Goal: Task Accomplishment & Management: Manage account settings

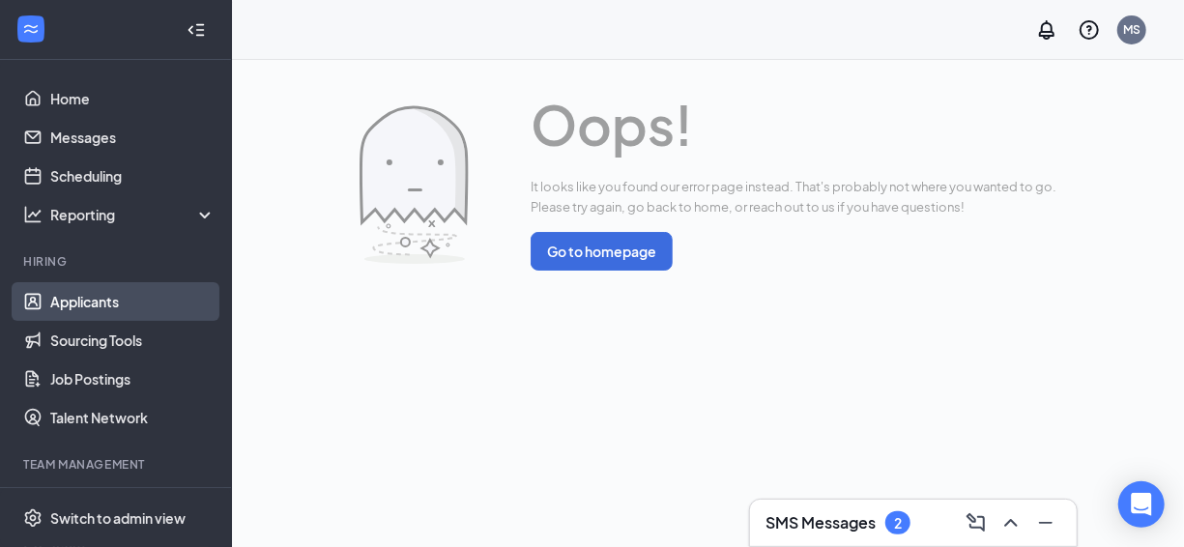
click at [147, 309] on link "Applicants" at bounding box center [132, 301] width 165 height 39
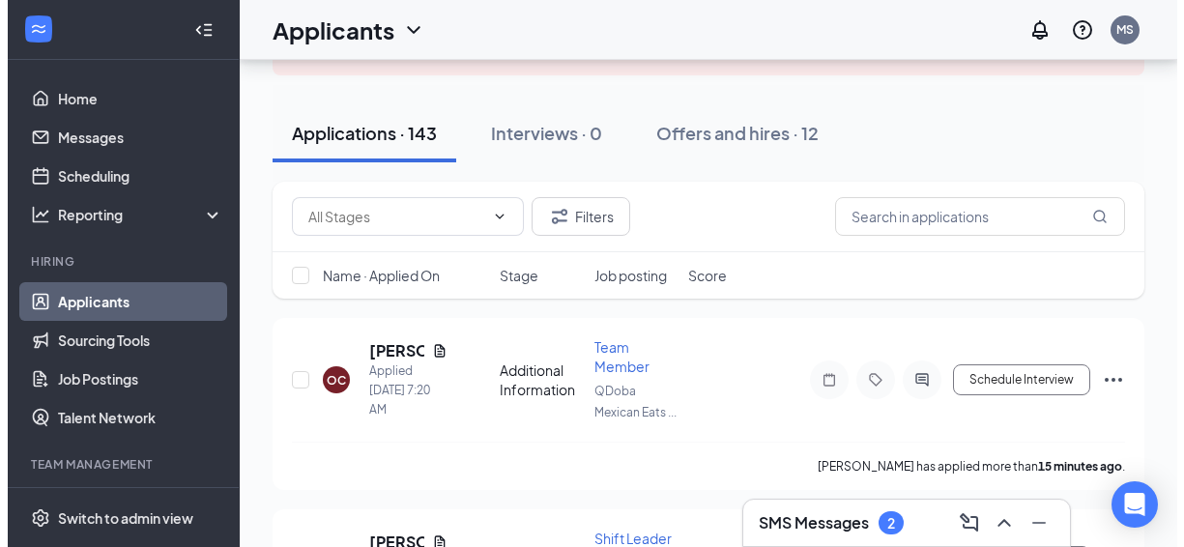
scroll to position [193, 0]
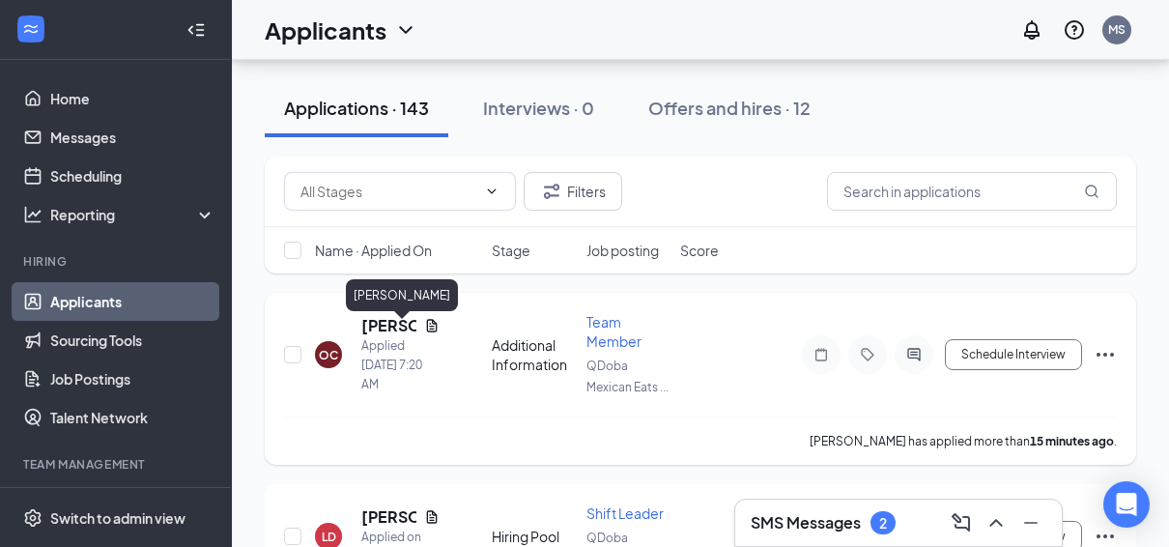
click at [401, 330] on h5 "[PERSON_NAME]" at bounding box center [388, 325] width 55 height 21
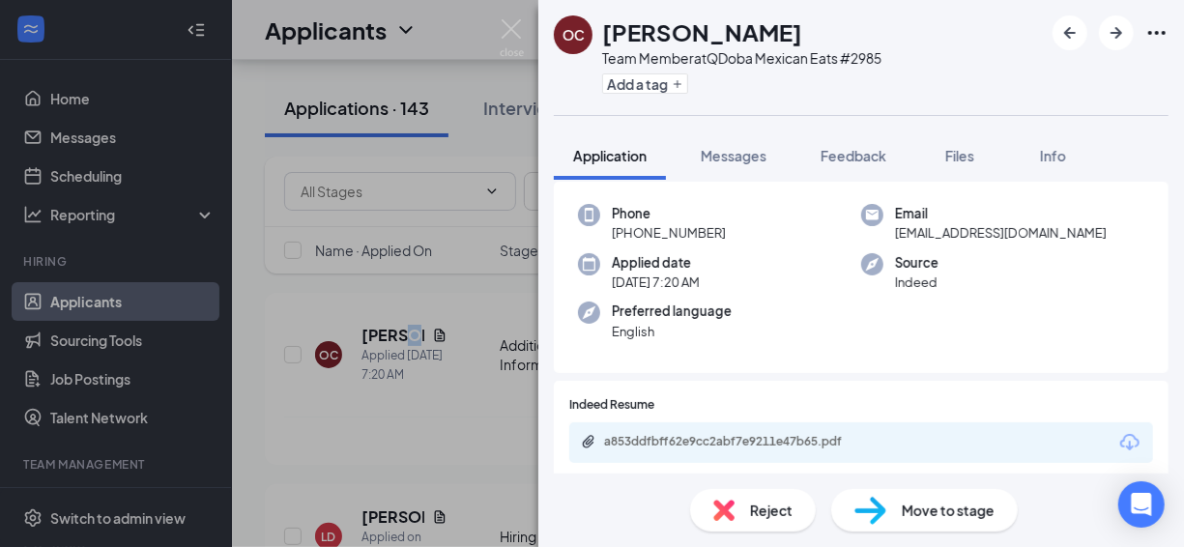
scroll to position [193, 0]
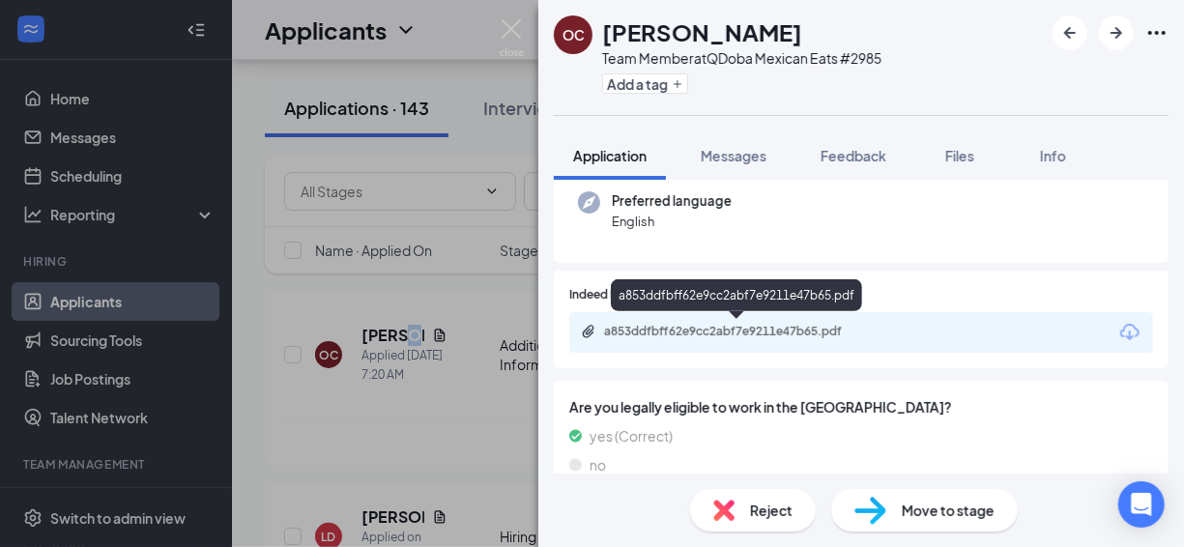
click at [770, 329] on div "a853ddfbff62e9cc2abf7e9211e47b65.pdf" at bounding box center [739, 331] width 271 height 15
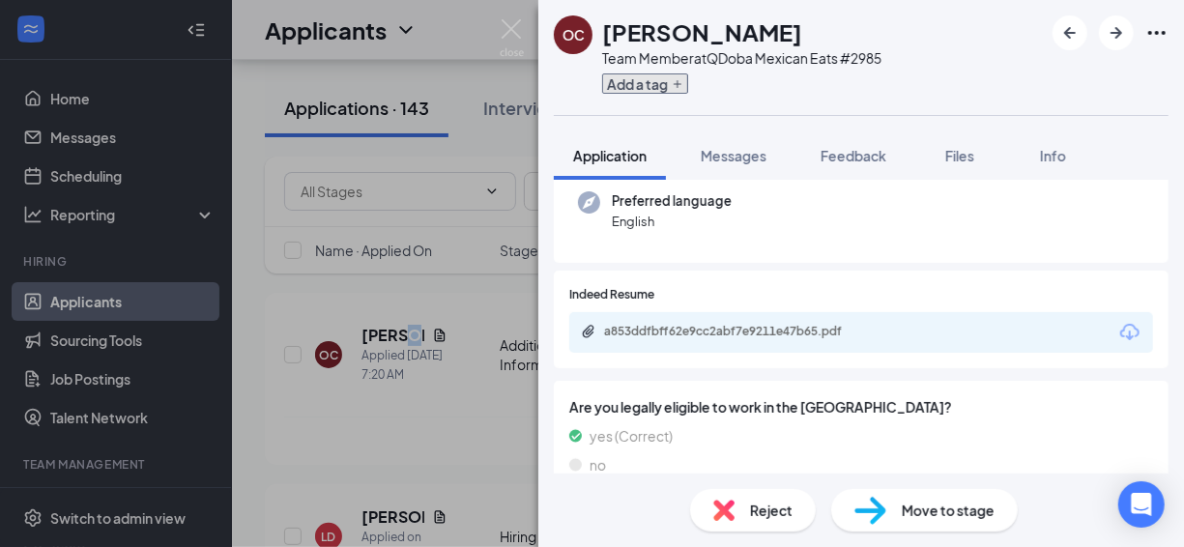
click at [661, 81] on button "Add a tag" at bounding box center [645, 83] width 86 height 20
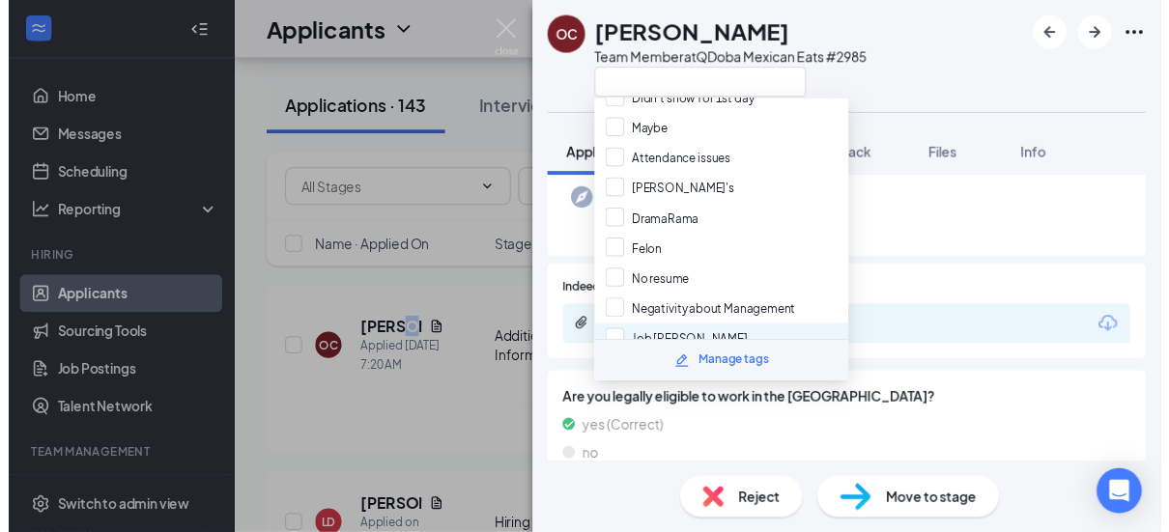
scroll to position [0, 0]
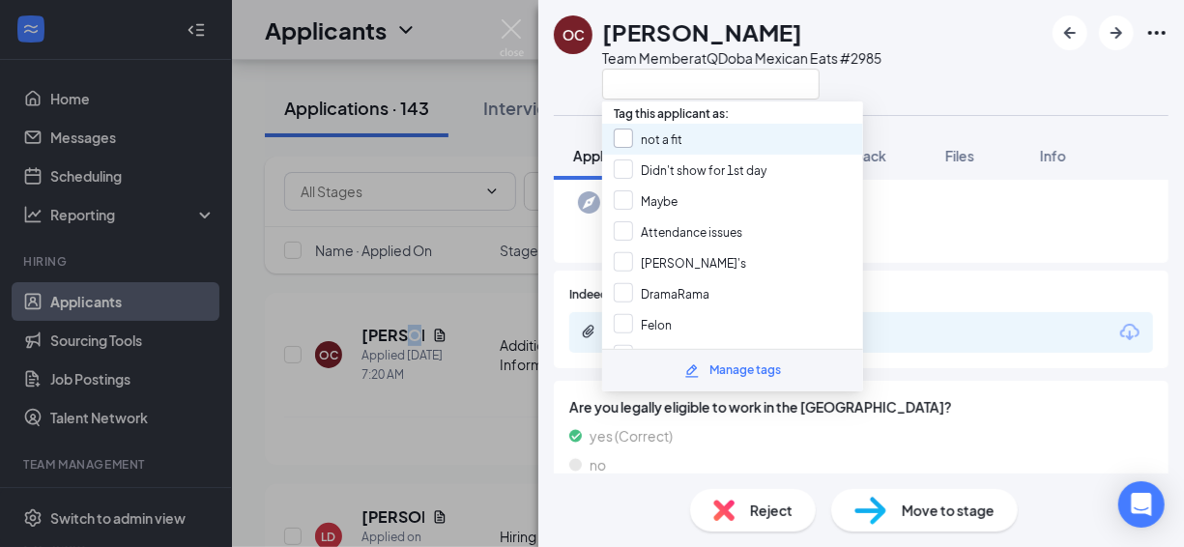
click at [675, 134] on input "not a fit" at bounding box center [648, 139] width 69 height 21
checkbox input "true"
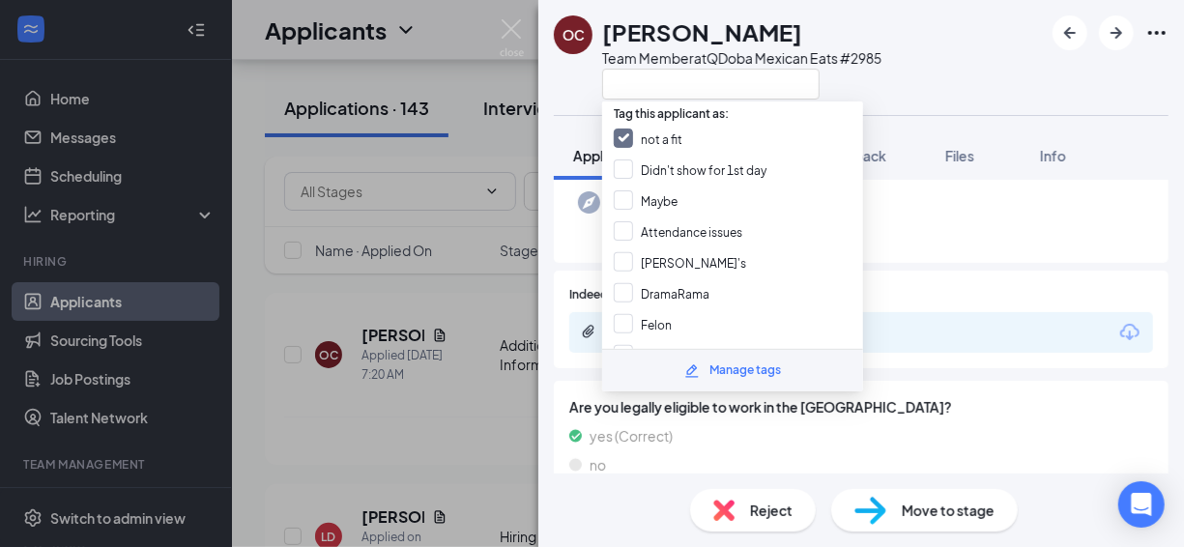
click at [485, 134] on div "OC [PERSON_NAME] Team Member at QDoba Mexican Eats #2985 Application Messages F…" at bounding box center [592, 273] width 1184 height 547
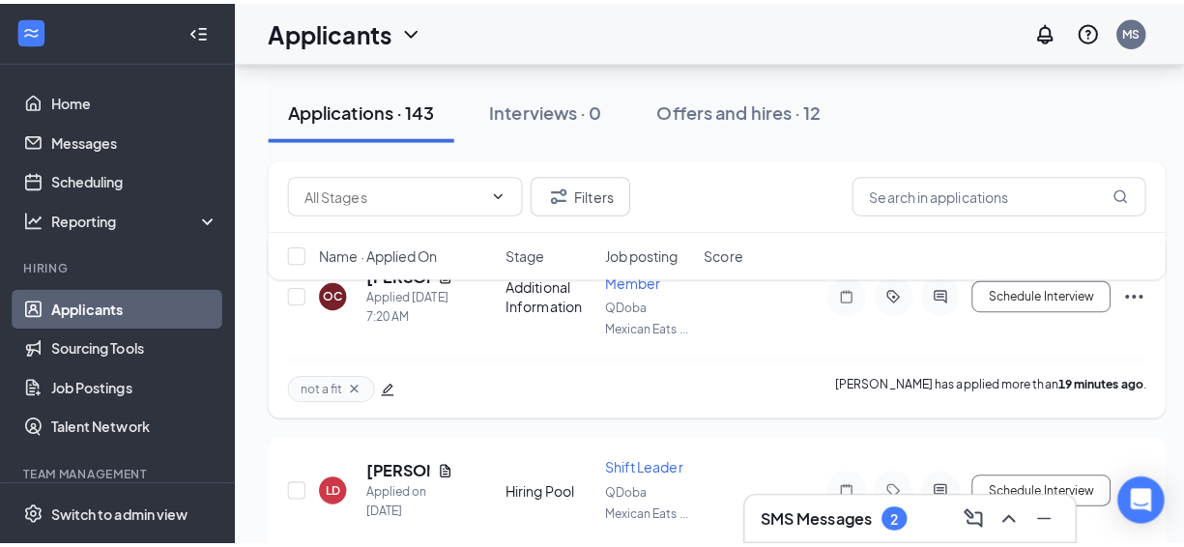
scroll to position [290, 0]
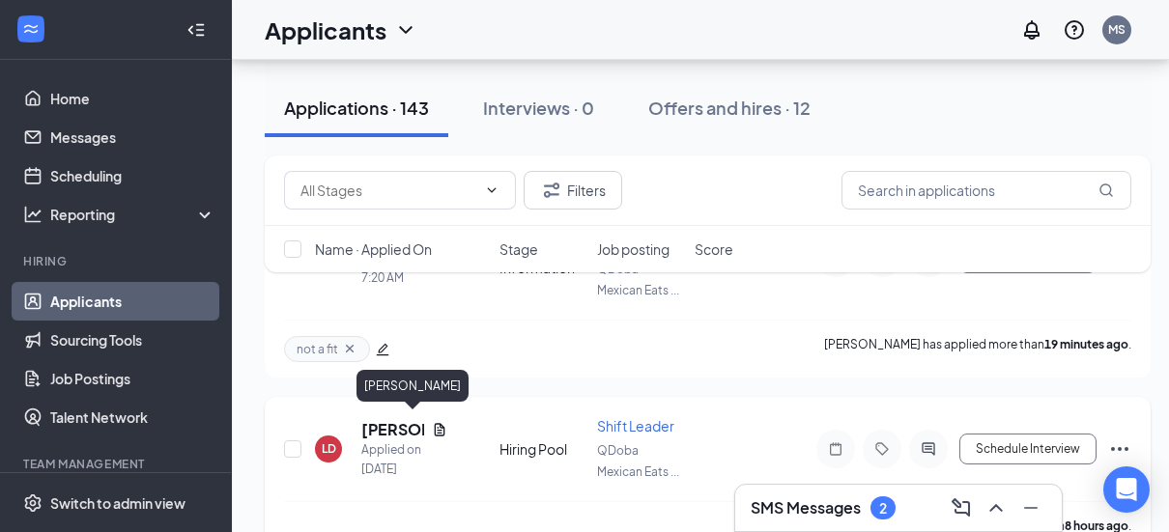
click at [375, 419] on h5 "[PERSON_NAME]" at bounding box center [392, 429] width 63 height 21
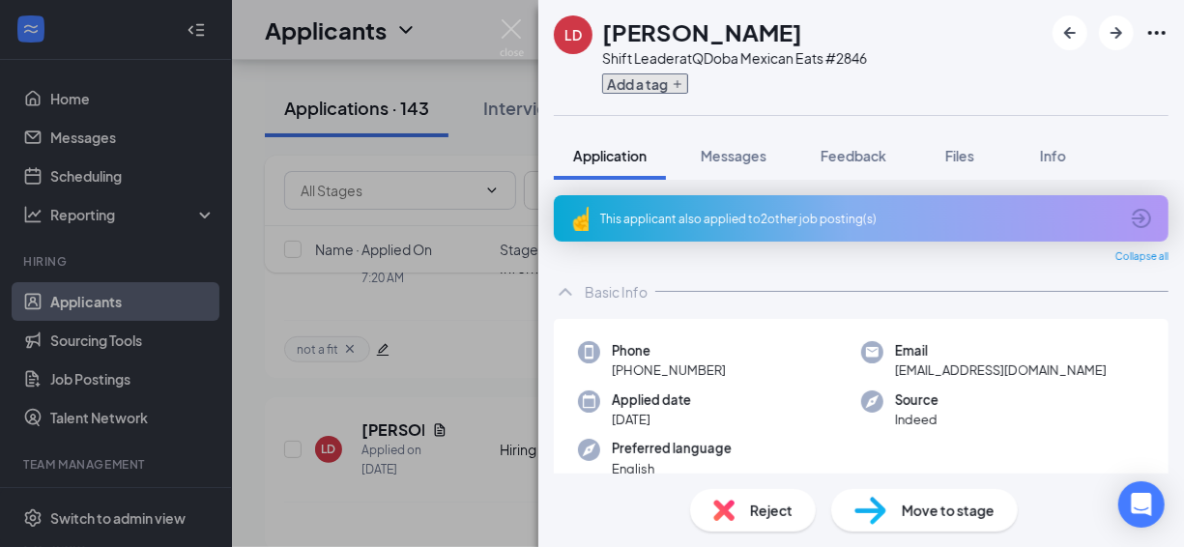
click at [641, 88] on button "Add a tag" at bounding box center [645, 83] width 86 height 20
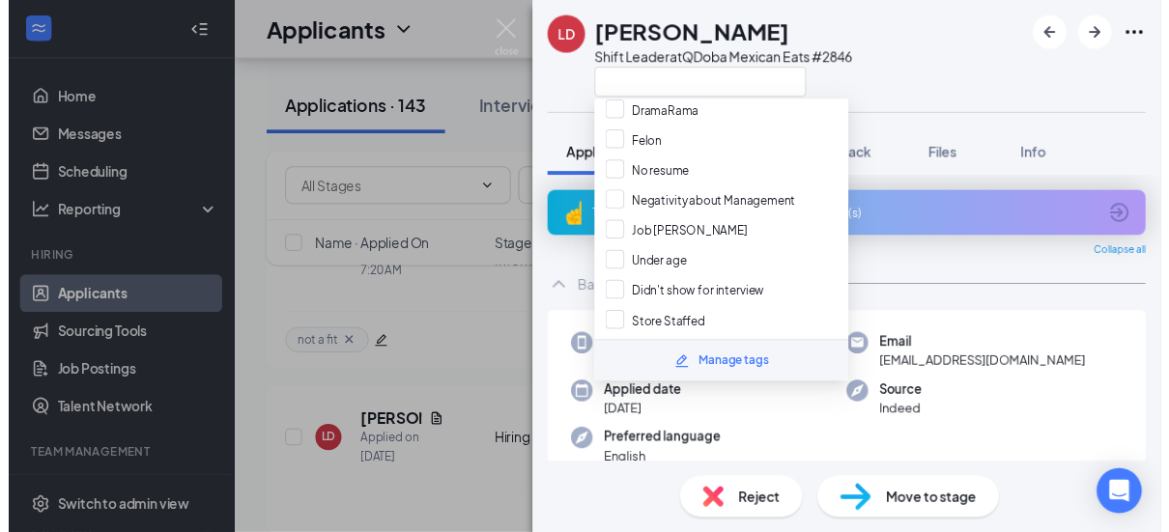
scroll to position [193, 0]
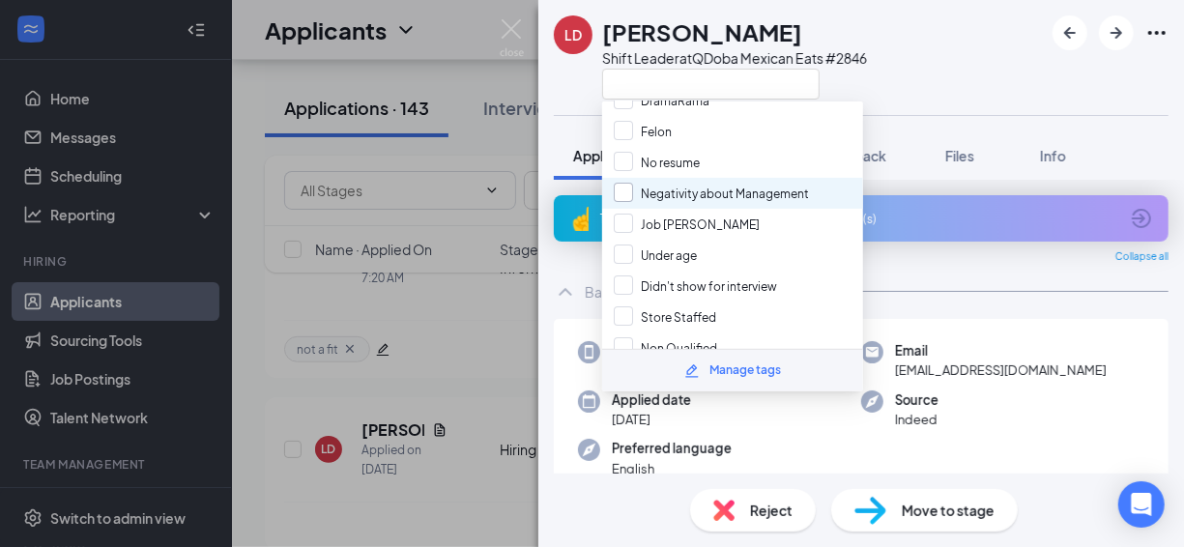
click at [714, 183] on input "Negativity about Management" at bounding box center [711, 193] width 195 height 21
checkbox input "true"
click at [471, 41] on div "LD [PERSON_NAME] Shift Leader at QDoba Mexican Eats #2846 Application Messages …" at bounding box center [592, 273] width 1184 height 547
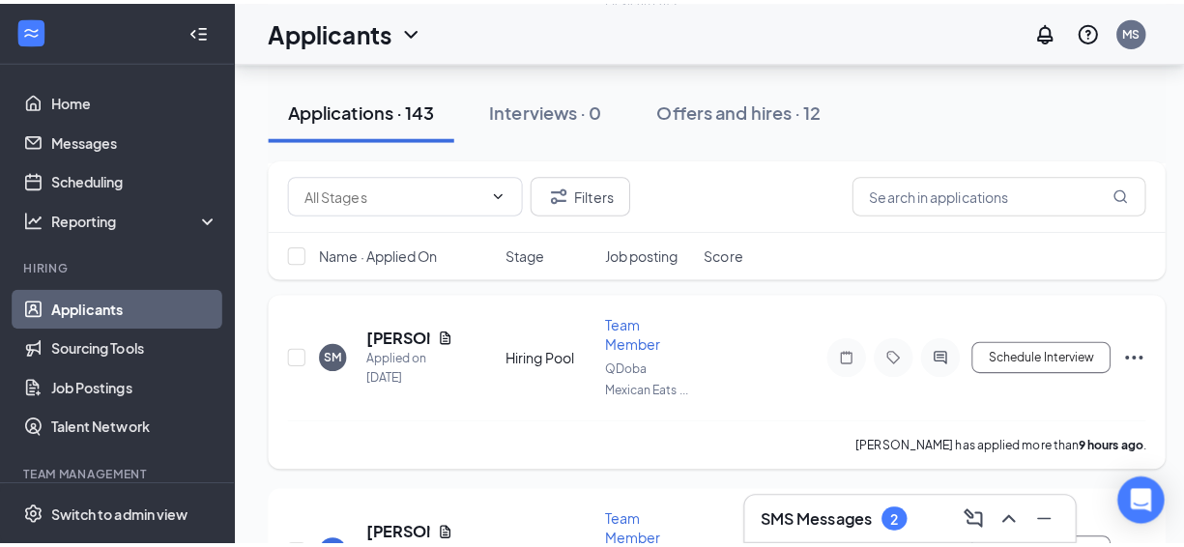
scroll to position [580, 0]
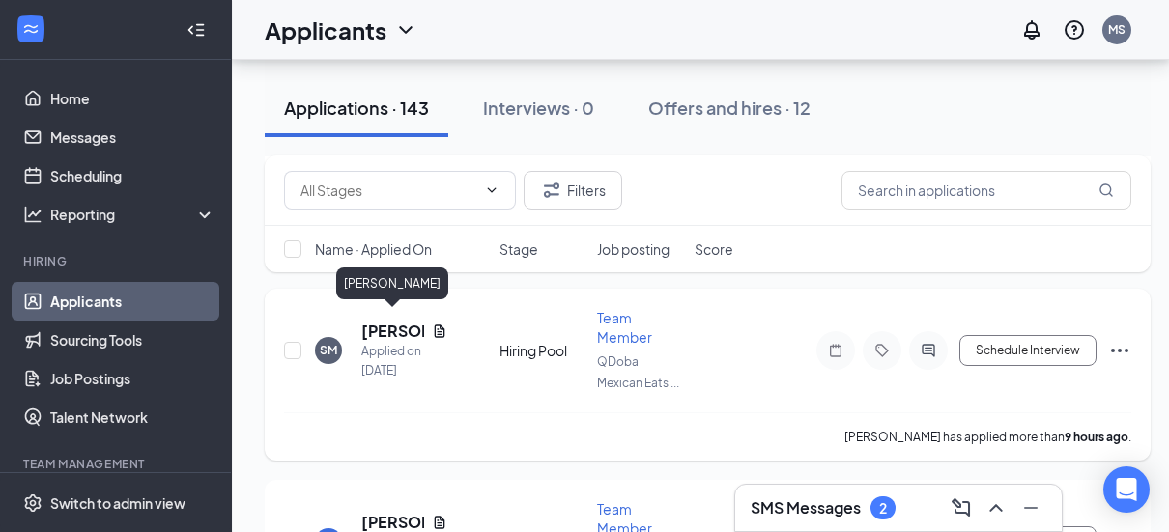
click at [384, 327] on h5 "[PERSON_NAME]" at bounding box center [392, 331] width 63 height 21
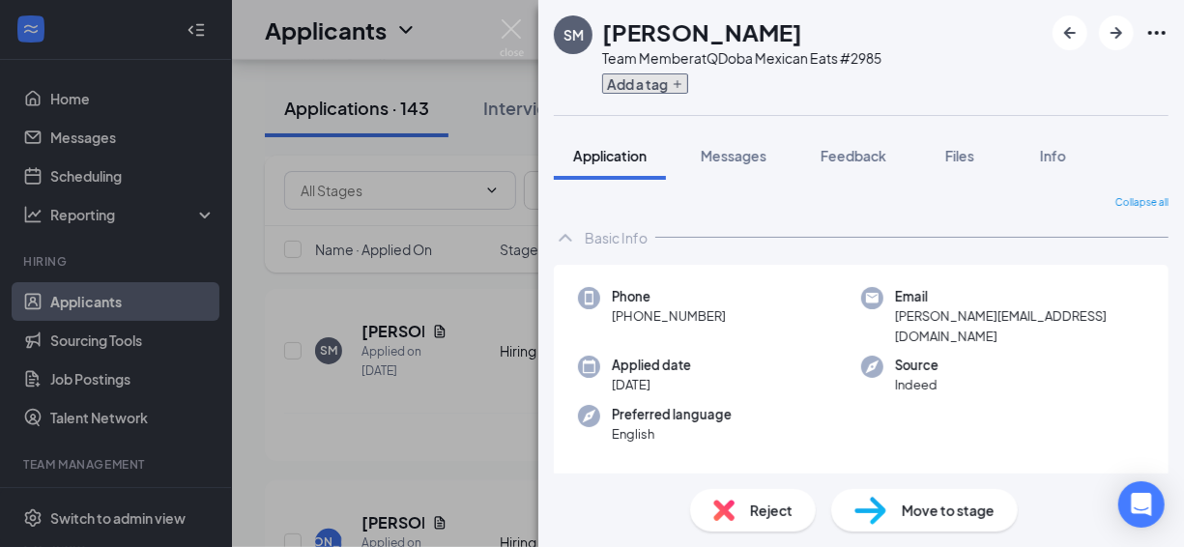
click at [652, 86] on button "Add a tag" at bounding box center [645, 83] width 86 height 20
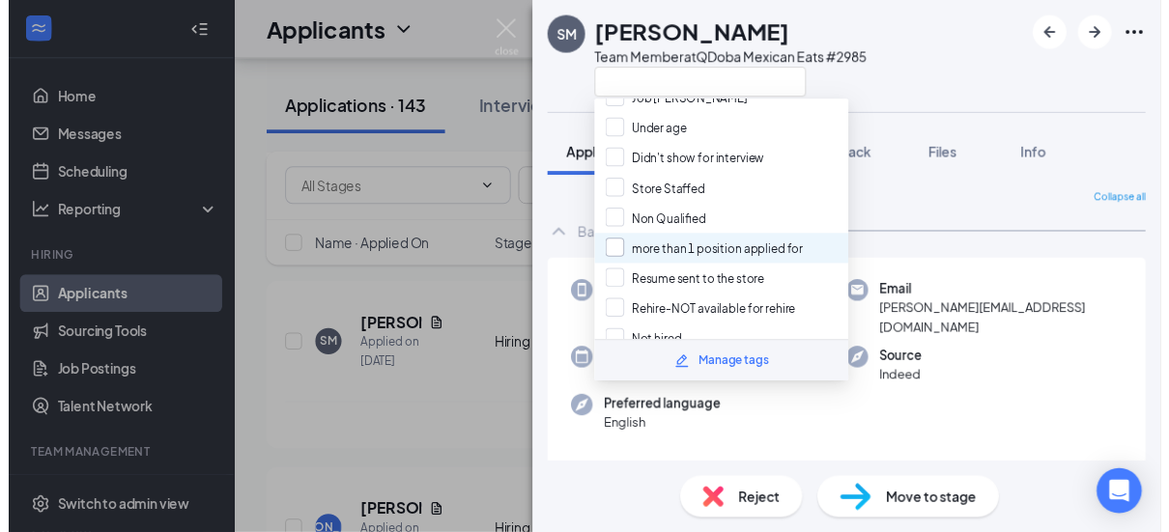
scroll to position [336, 0]
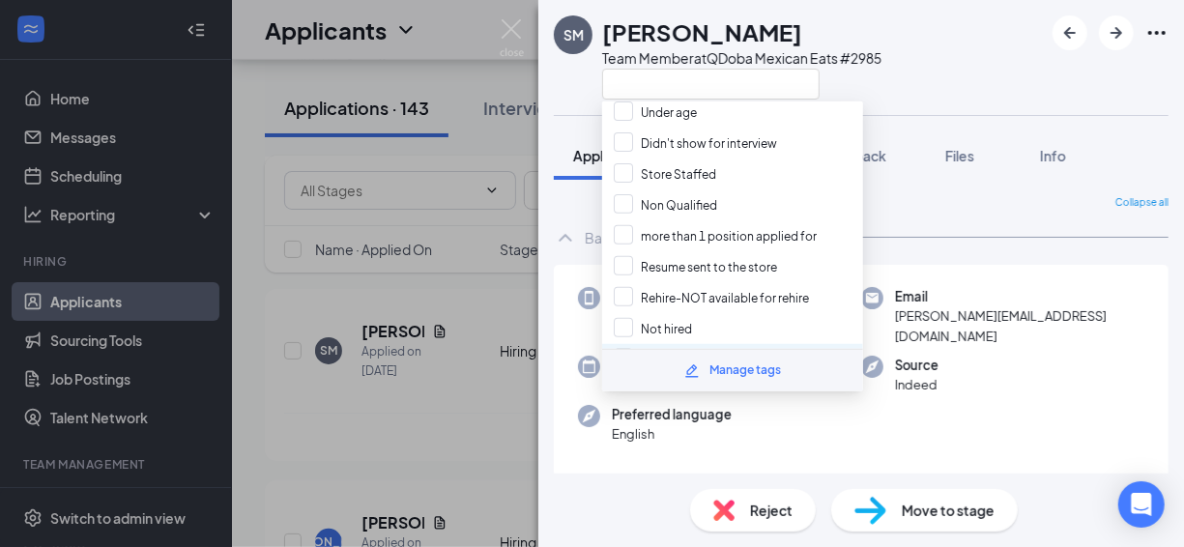
click at [651, 349] on input "Unavailable hours" at bounding box center [676, 359] width 124 height 21
checkbox input "true"
click at [458, 43] on div "[PERSON_NAME] Team Member at QDoba Mexican Eats #2985 Application Messages Feed…" at bounding box center [592, 273] width 1184 height 547
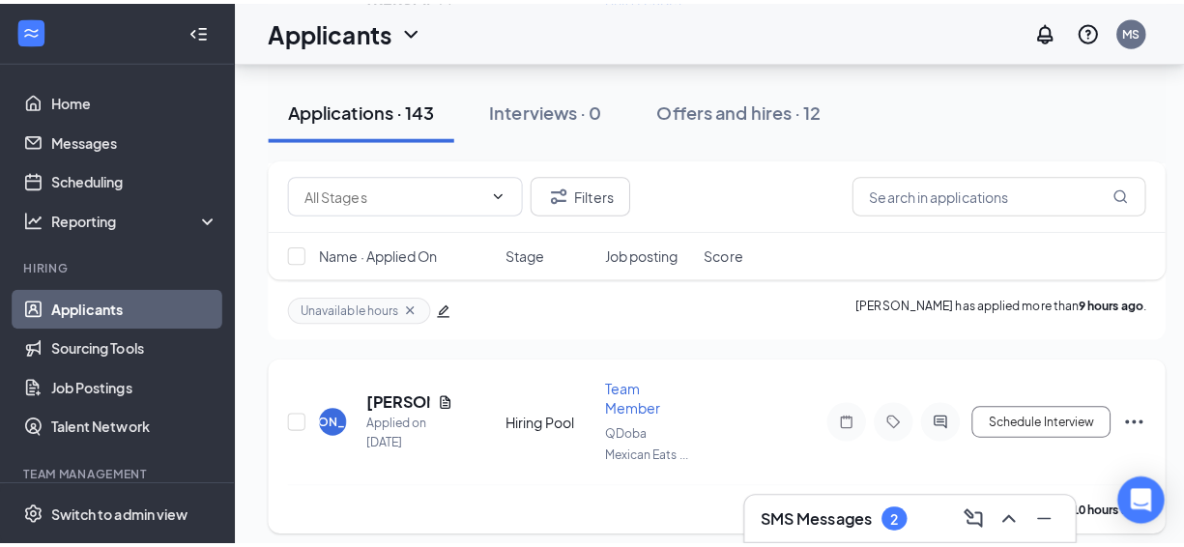
scroll to position [773, 0]
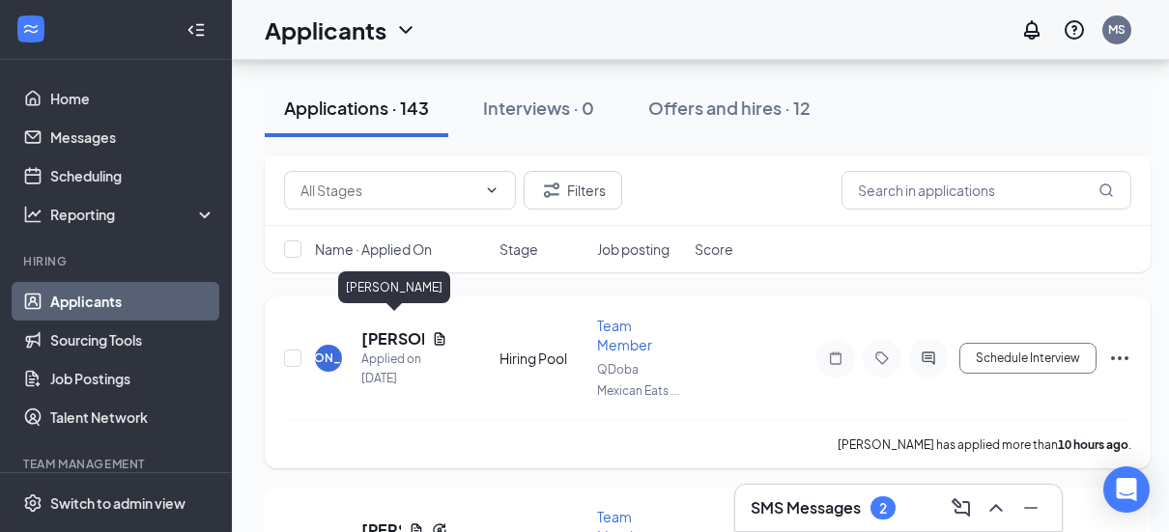
click at [385, 329] on h5 "[PERSON_NAME]" at bounding box center [392, 339] width 63 height 21
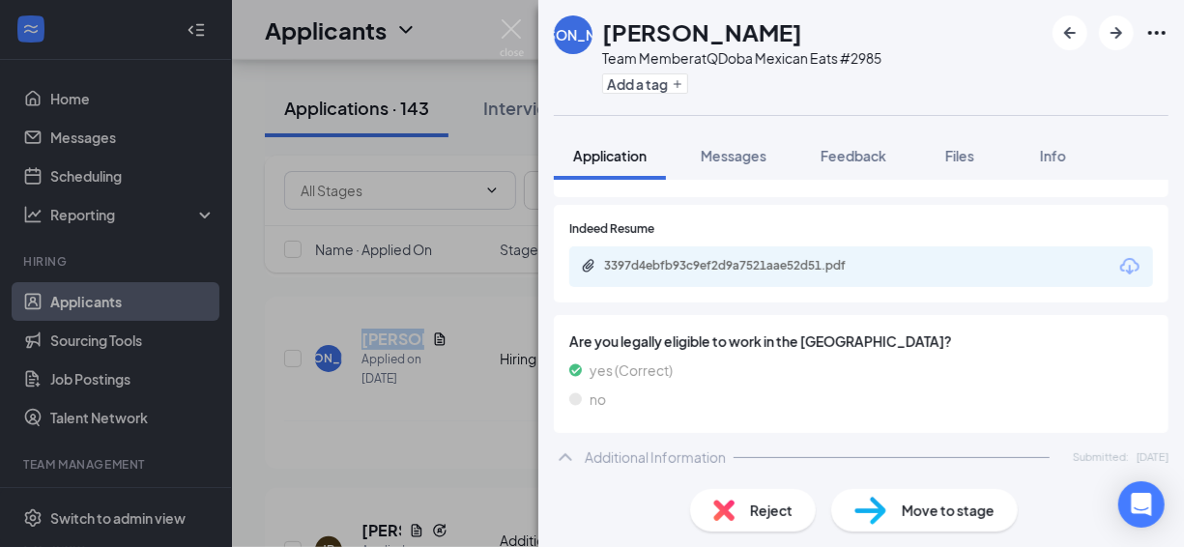
scroll to position [290, 0]
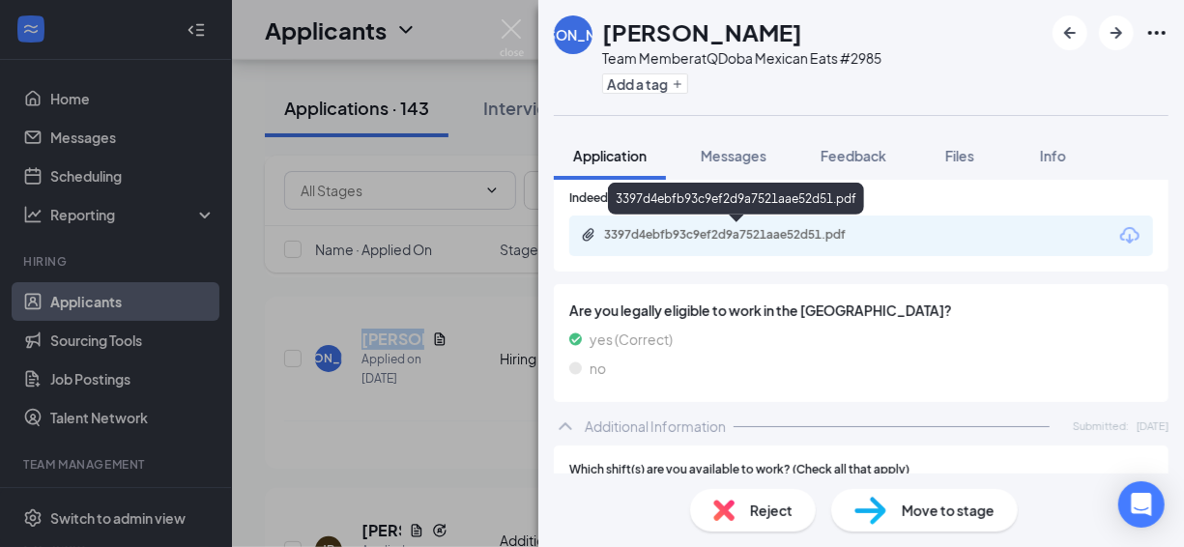
click at [723, 227] on div "3397d4ebfb93c9ef2d9a7521aae52d51.pdf" at bounding box center [739, 234] width 271 height 15
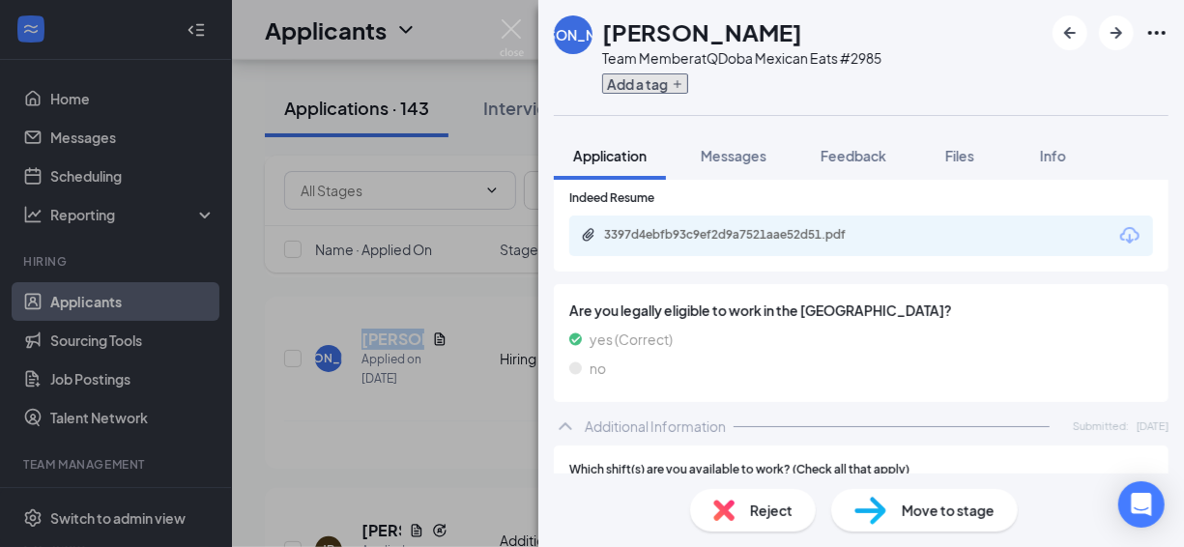
click at [643, 84] on button "Add a tag" at bounding box center [645, 83] width 86 height 20
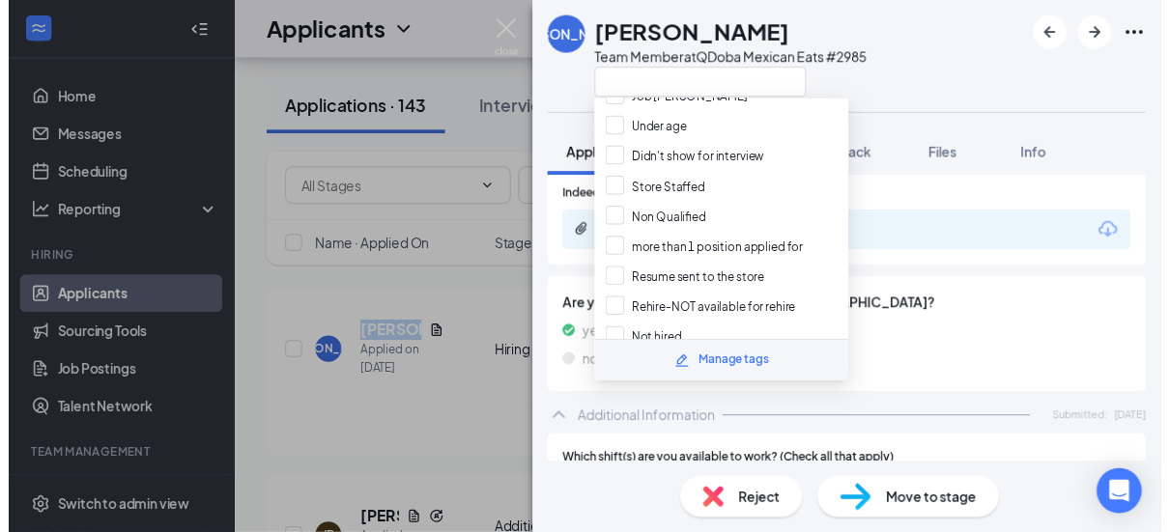
scroll to position [336, 0]
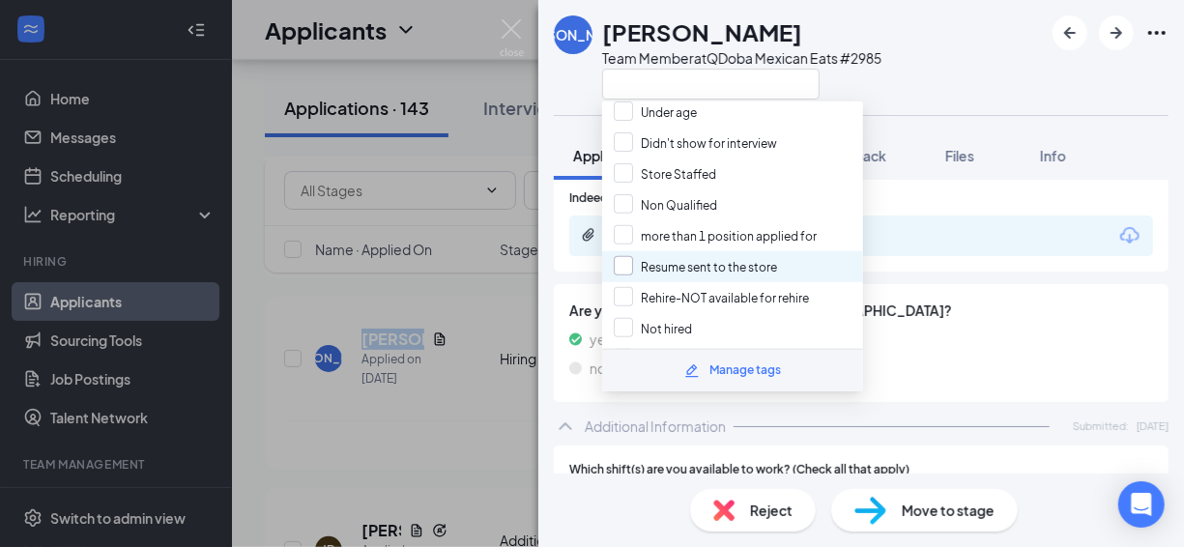
click at [698, 256] on input "Resume sent to the store" at bounding box center [695, 266] width 163 height 21
checkbox input "true"
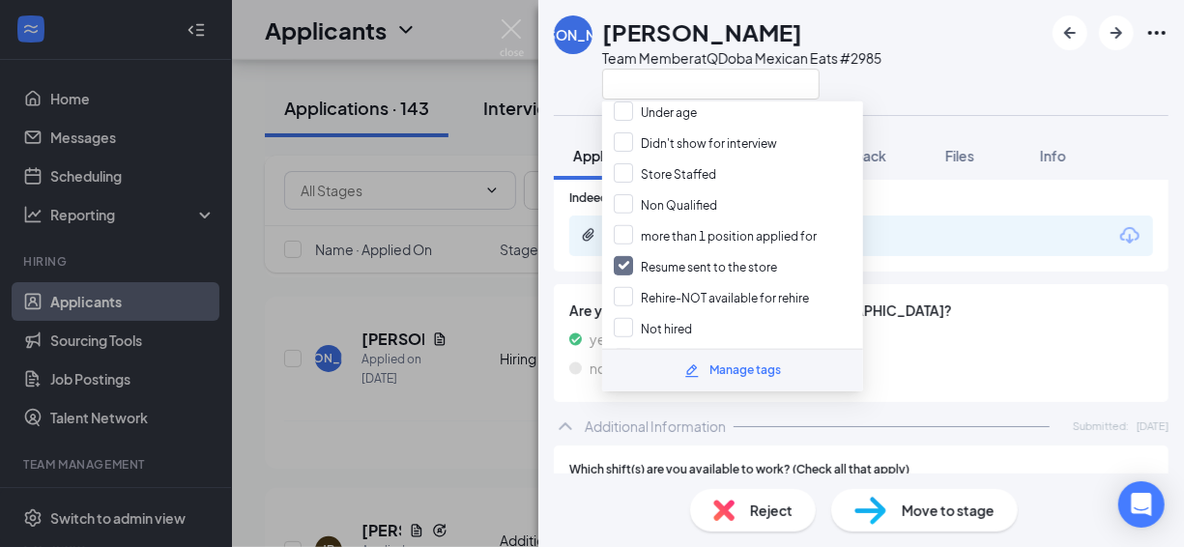
drag, startPoint x: 474, startPoint y: 85, endPoint x: 473, endPoint y: 99, distance: 13.6
click at [474, 85] on div "[PERSON_NAME] Team Member at QDoba Mexican Eats #2985 Application Messages Feed…" at bounding box center [592, 273] width 1184 height 547
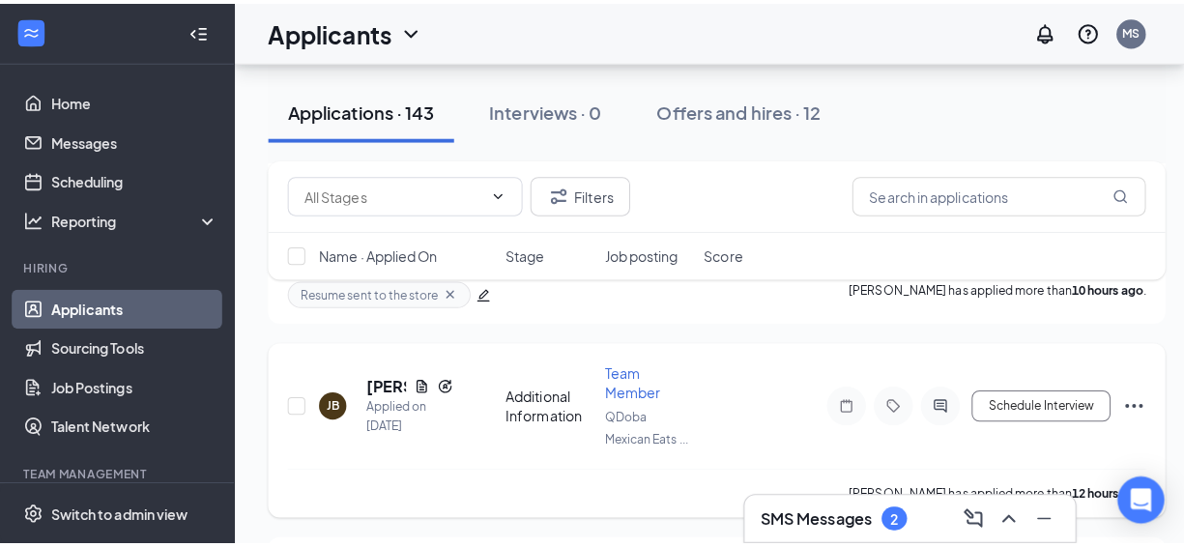
scroll to position [966, 0]
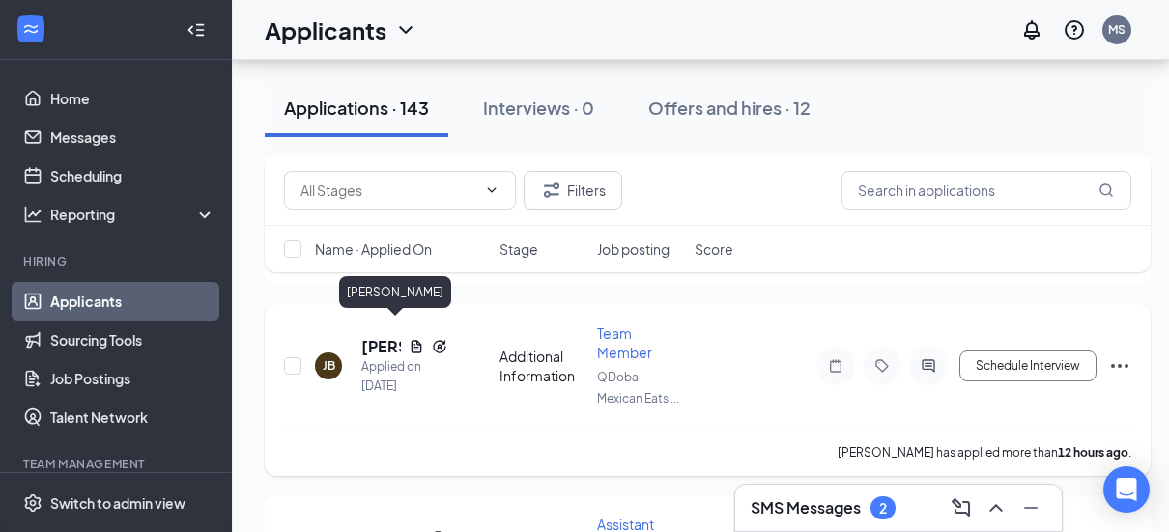
click at [380, 336] on h5 "[PERSON_NAME]" at bounding box center [381, 346] width 40 height 21
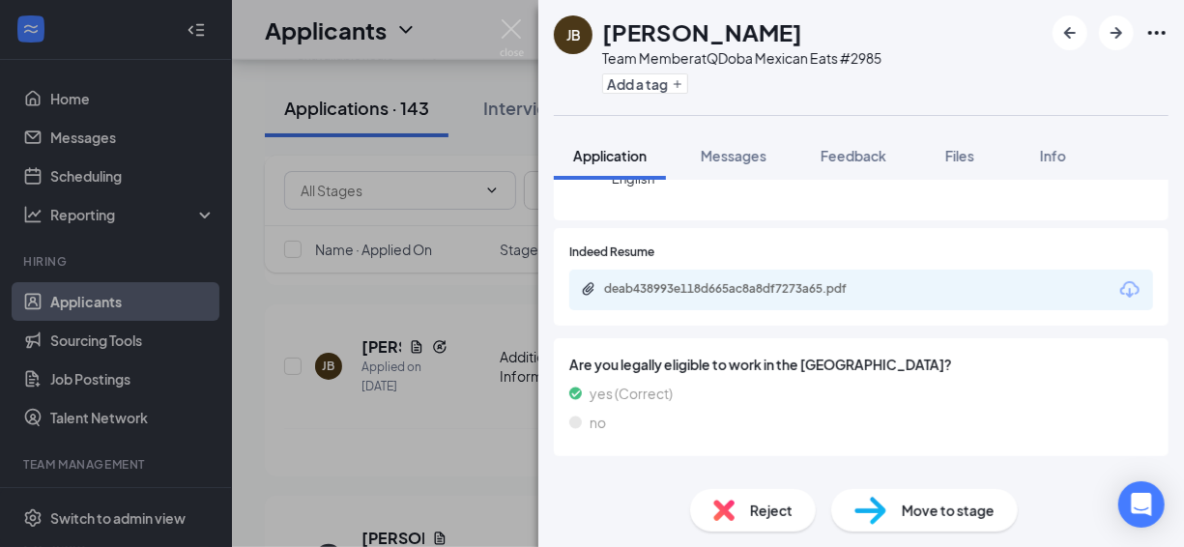
scroll to position [315, 0]
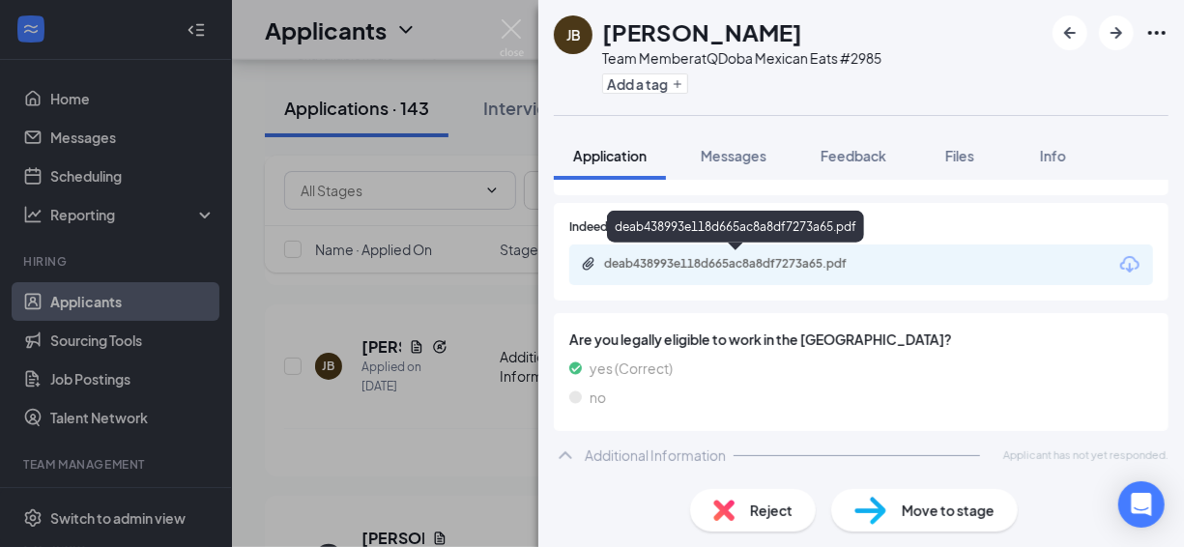
click at [702, 258] on div "deab438993e118d665ac8a8df7273a65.pdf" at bounding box center [739, 263] width 271 height 15
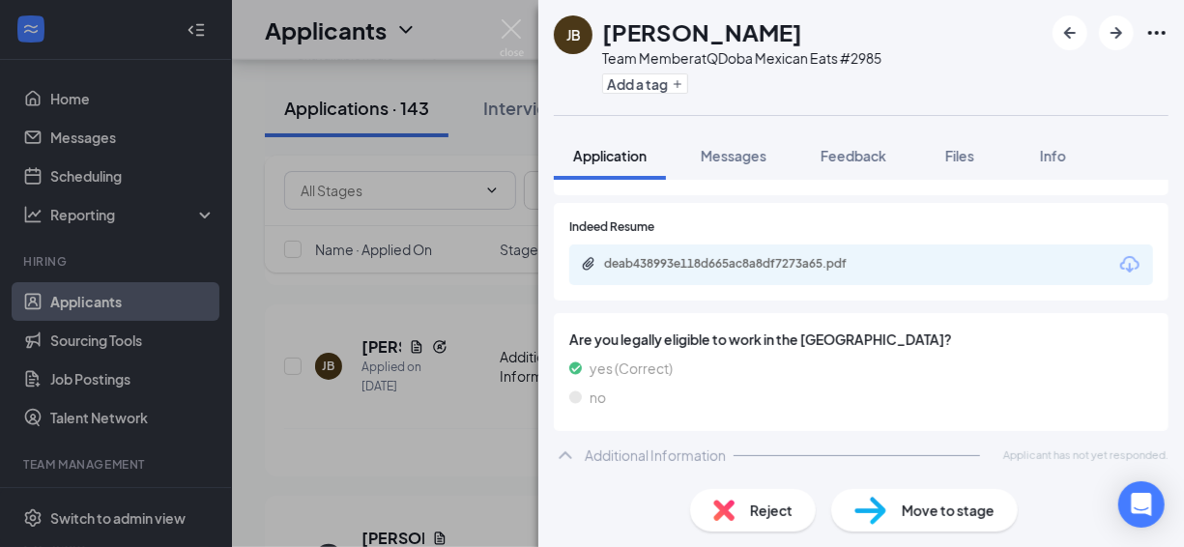
scroll to position [307, 0]
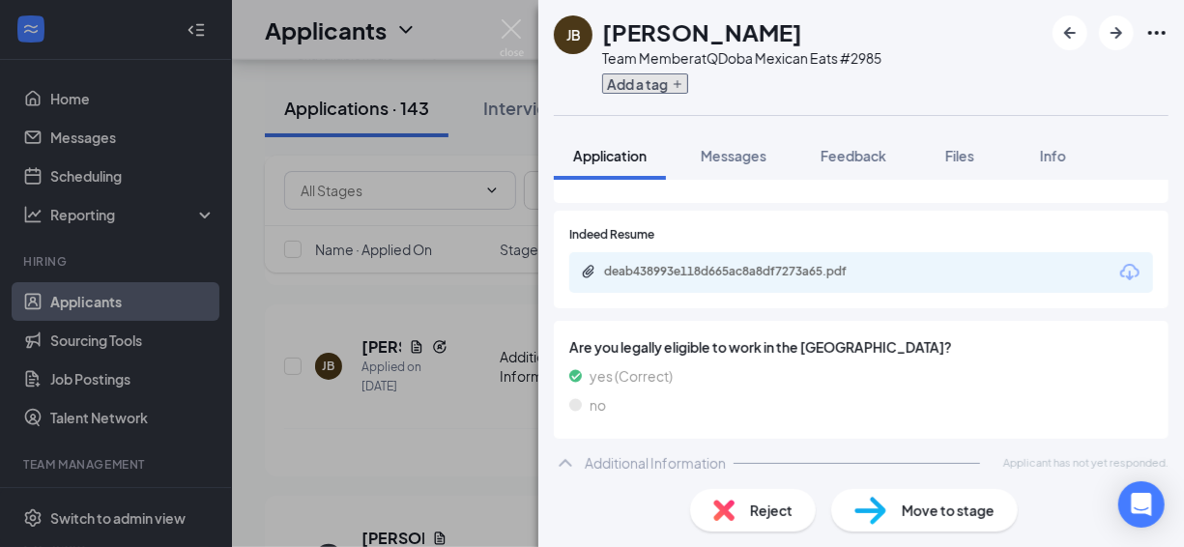
click at [658, 90] on button "Add a tag" at bounding box center [645, 83] width 86 height 20
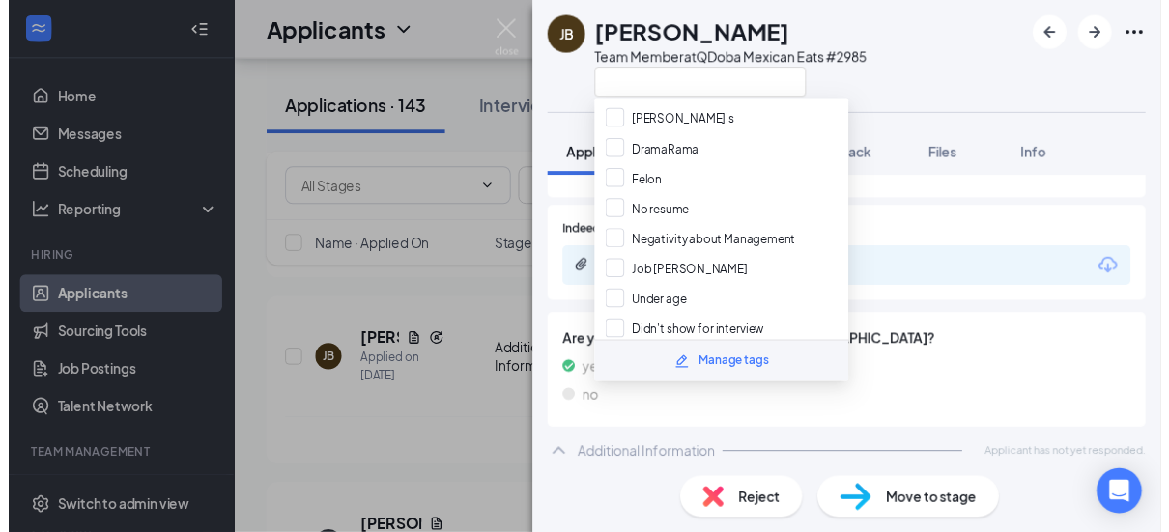
scroll to position [336, 0]
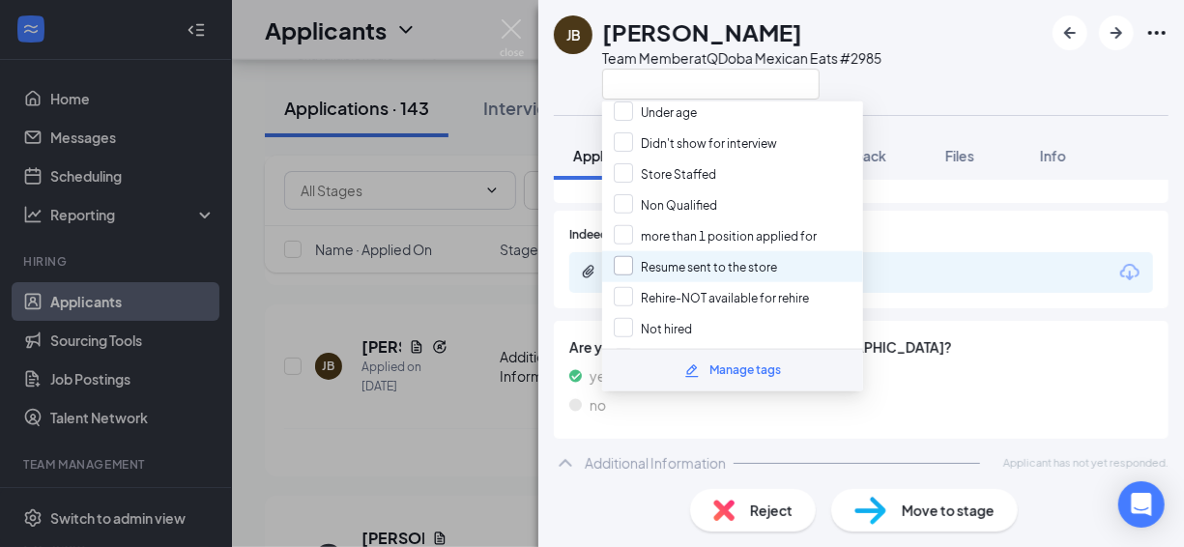
click at [674, 256] on input "Resume sent to the store" at bounding box center [695, 266] width 163 height 21
checkbox input "true"
click at [444, 41] on div "[PERSON_NAME] [PERSON_NAME] Team Member at QDoba Mexican Eats #2985 Application…" at bounding box center [592, 273] width 1184 height 547
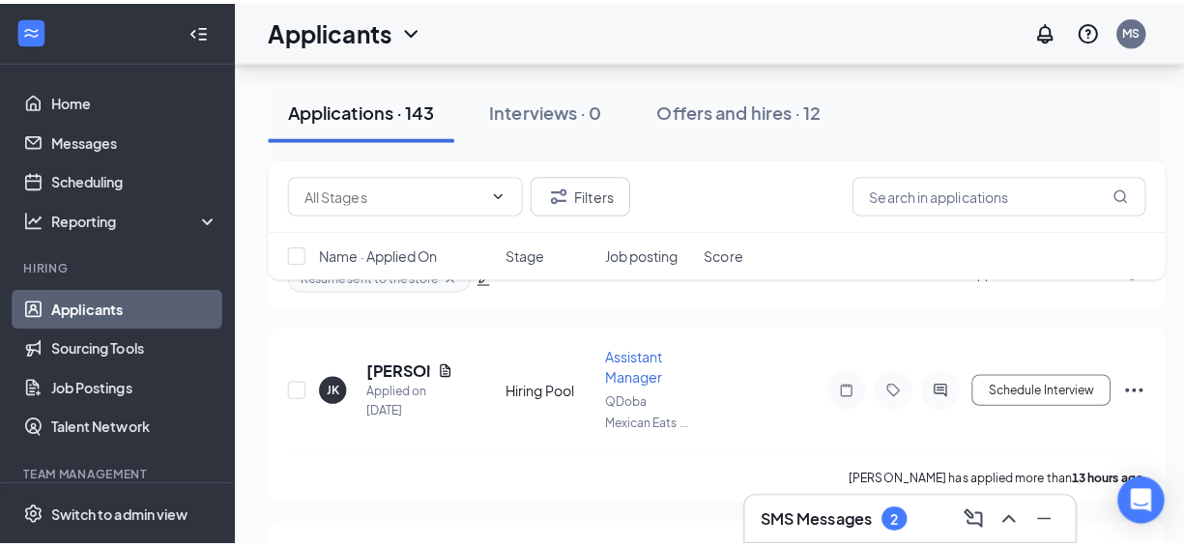
scroll to position [1160, 0]
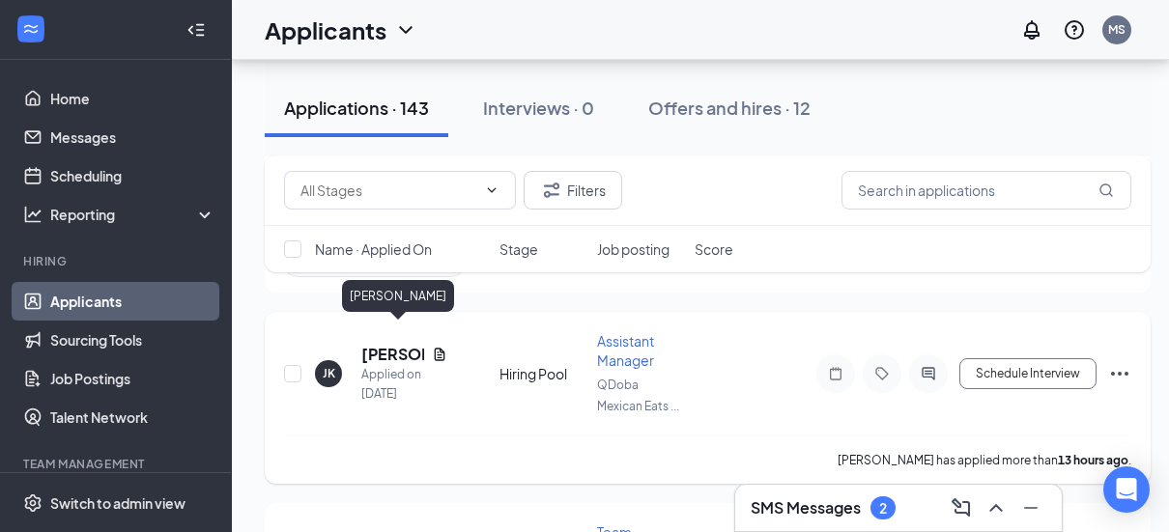
click at [384, 344] on h5 "[PERSON_NAME]" at bounding box center [392, 354] width 63 height 21
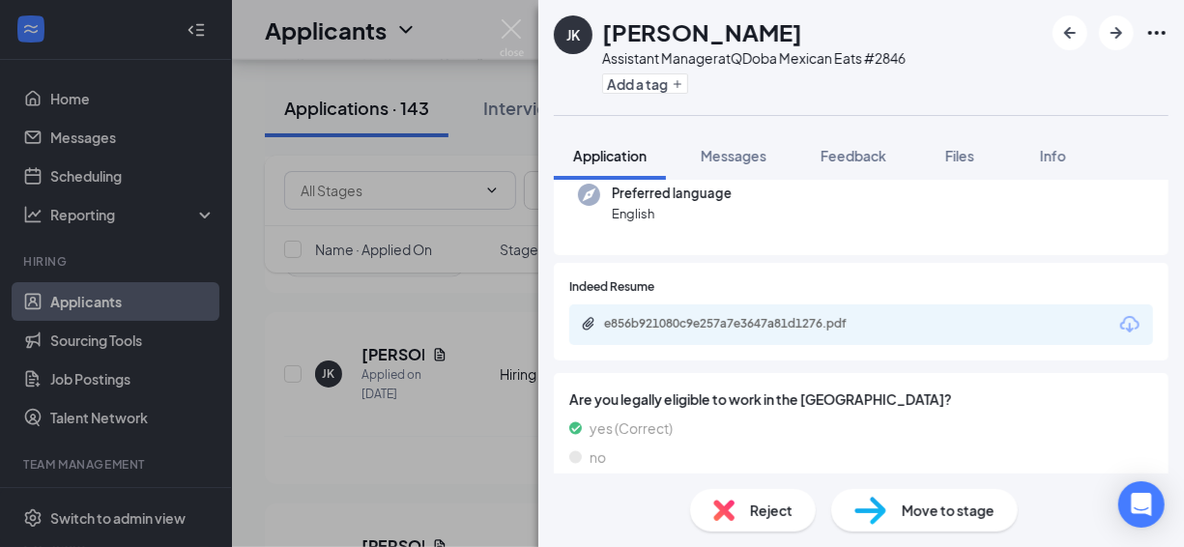
scroll to position [193, 0]
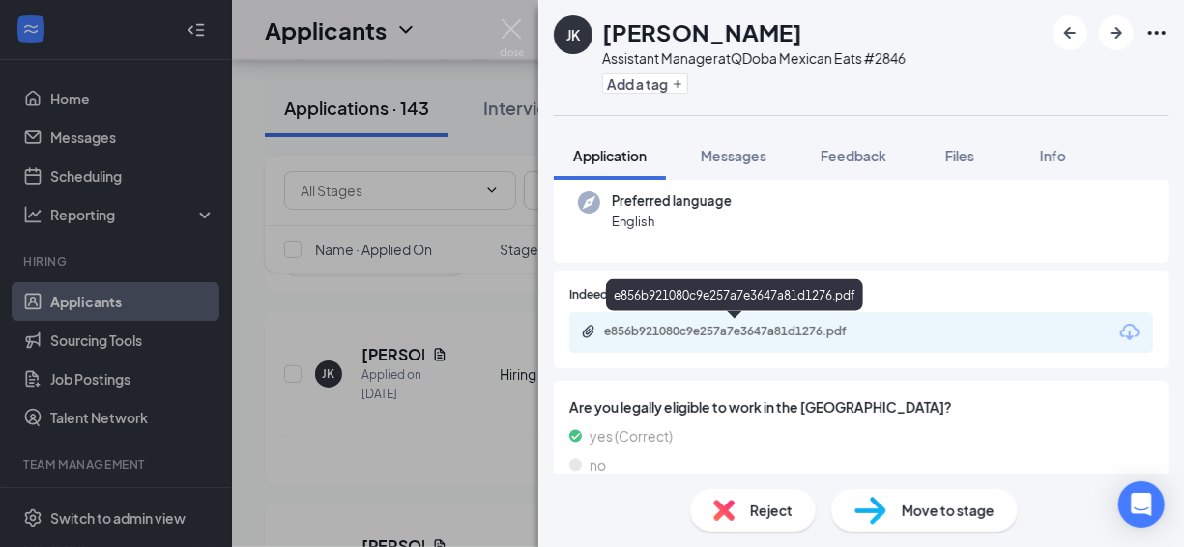
click at [712, 330] on div "e856b921080c9e257a7e3647a81d1276.pdf" at bounding box center [739, 331] width 271 height 15
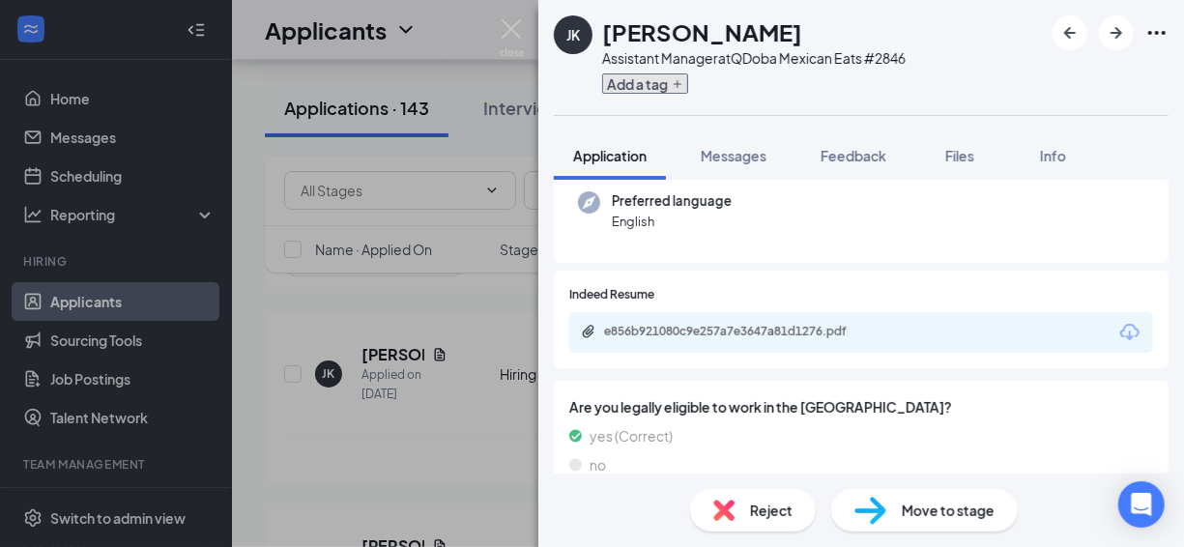
click at [616, 73] on button "Add a tag" at bounding box center [645, 83] width 86 height 20
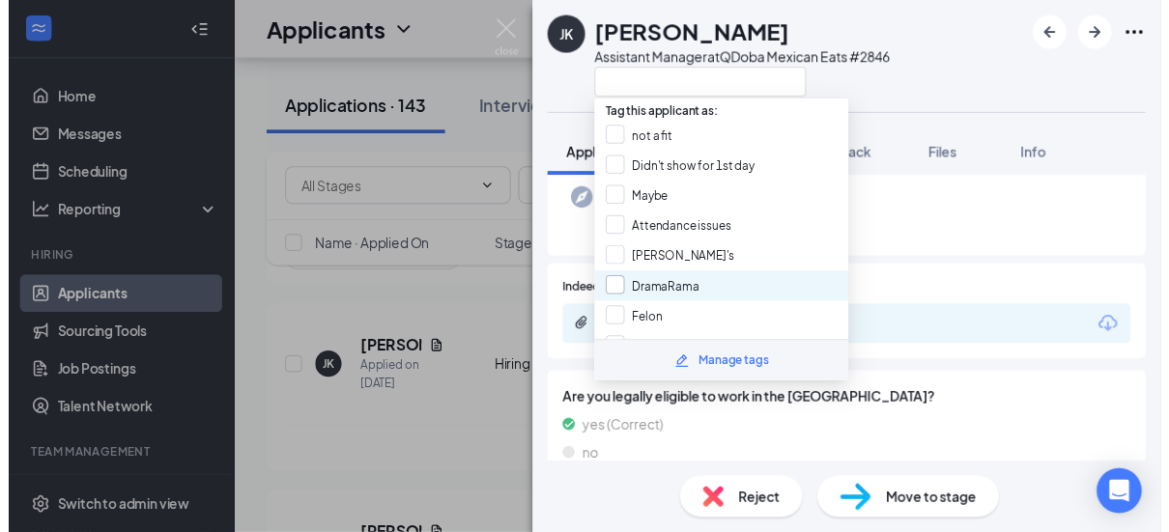
scroll to position [336, 0]
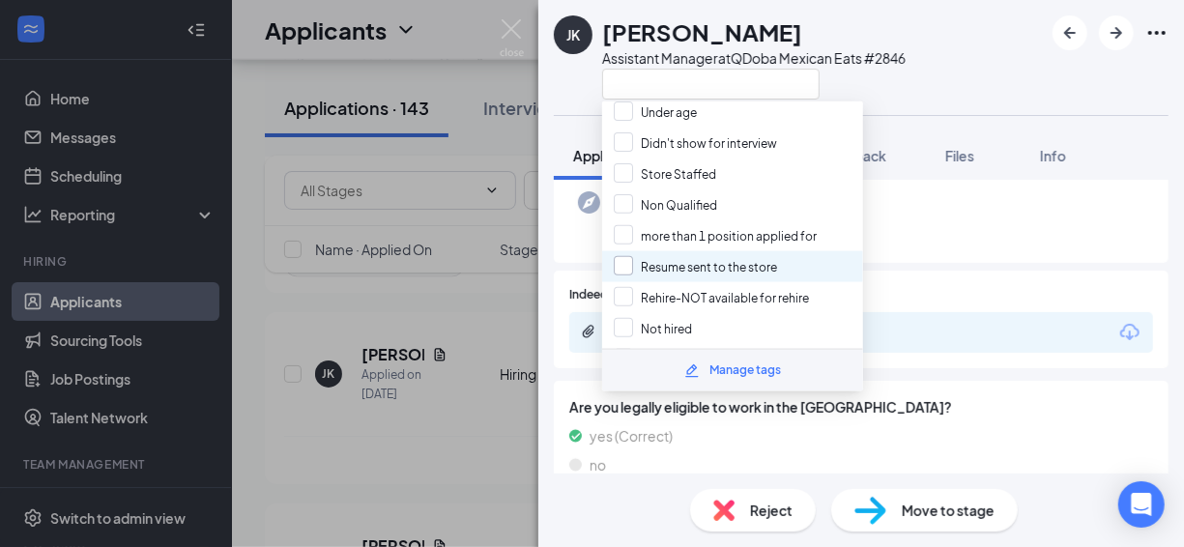
click at [684, 256] on input "Resume sent to the store" at bounding box center [695, 266] width 163 height 21
checkbox input "true"
click at [464, 35] on div "[PERSON_NAME] Assistant Manager at QDoba Mexican Eats #2846 Application Message…" at bounding box center [592, 273] width 1184 height 547
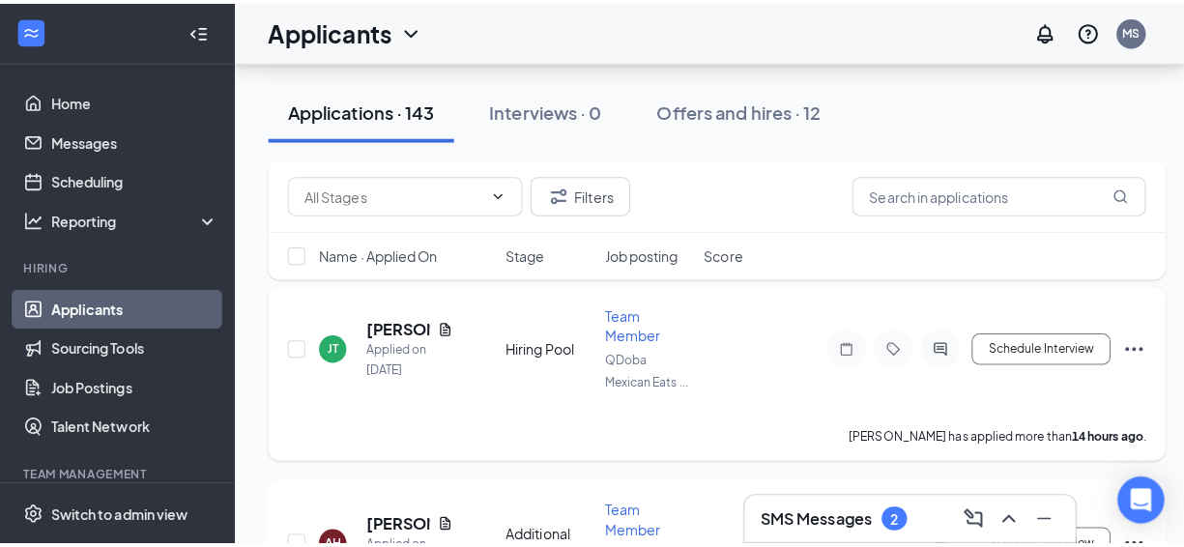
scroll to position [1353, 0]
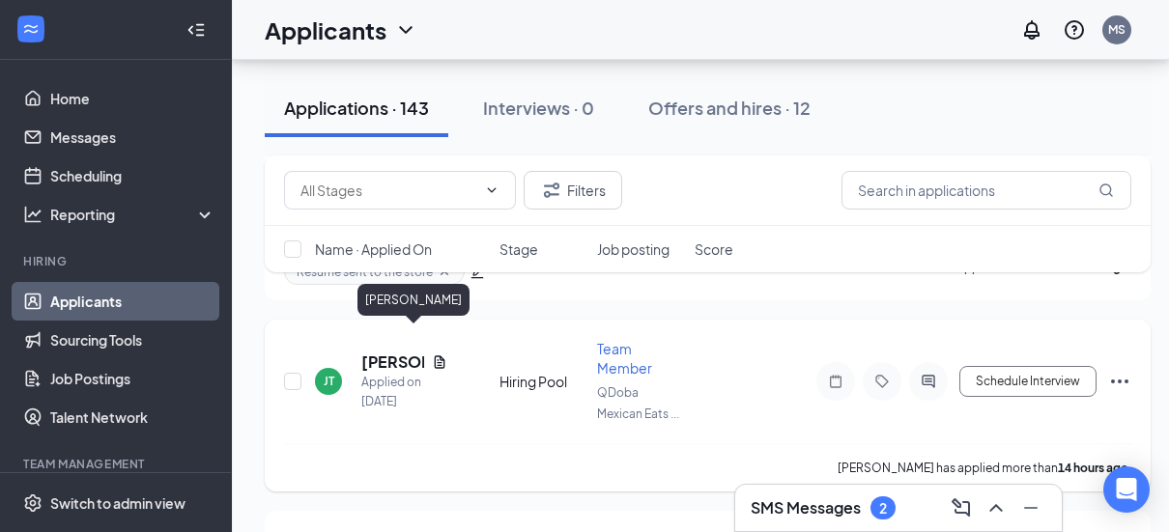
click at [398, 352] on h5 "[PERSON_NAME]" at bounding box center [392, 362] width 63 height 21
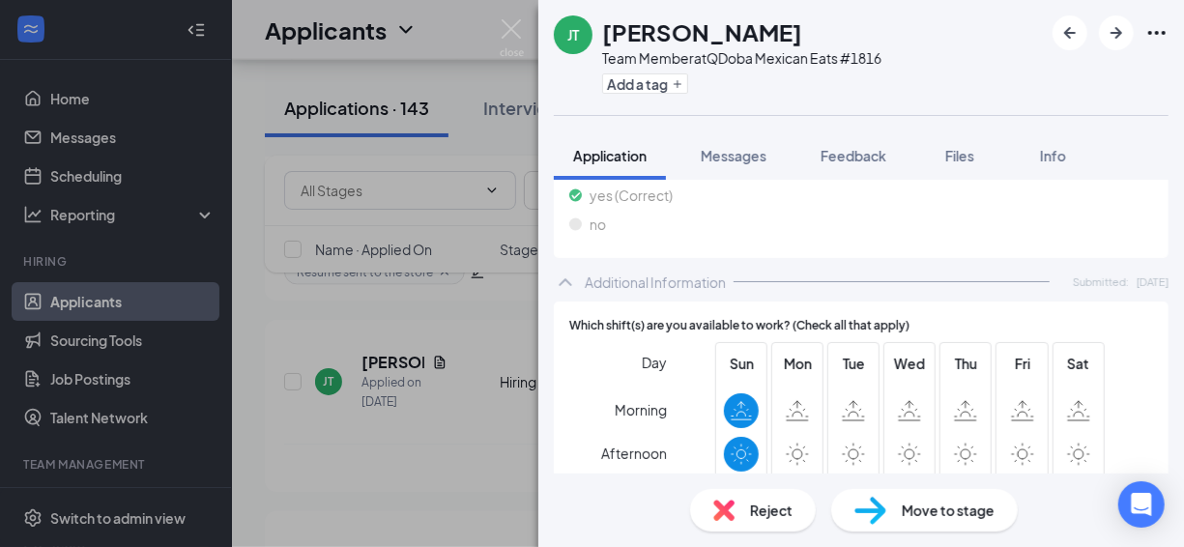
scroll to position [483, 0]
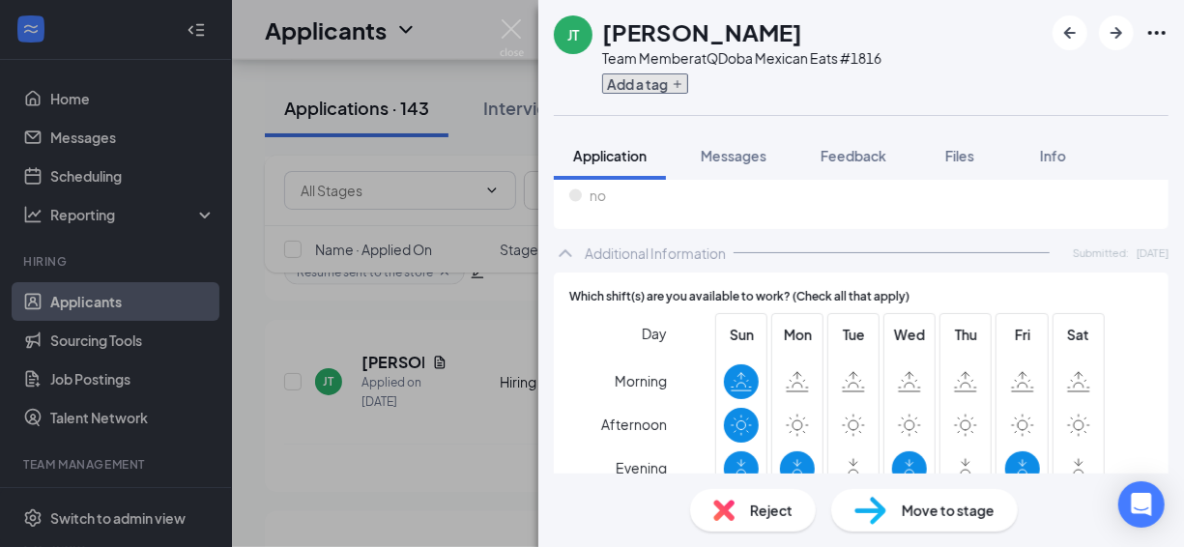
click at [633, 91] on button "Add a tag" at bounding box center [645, 83] width 86 height 20
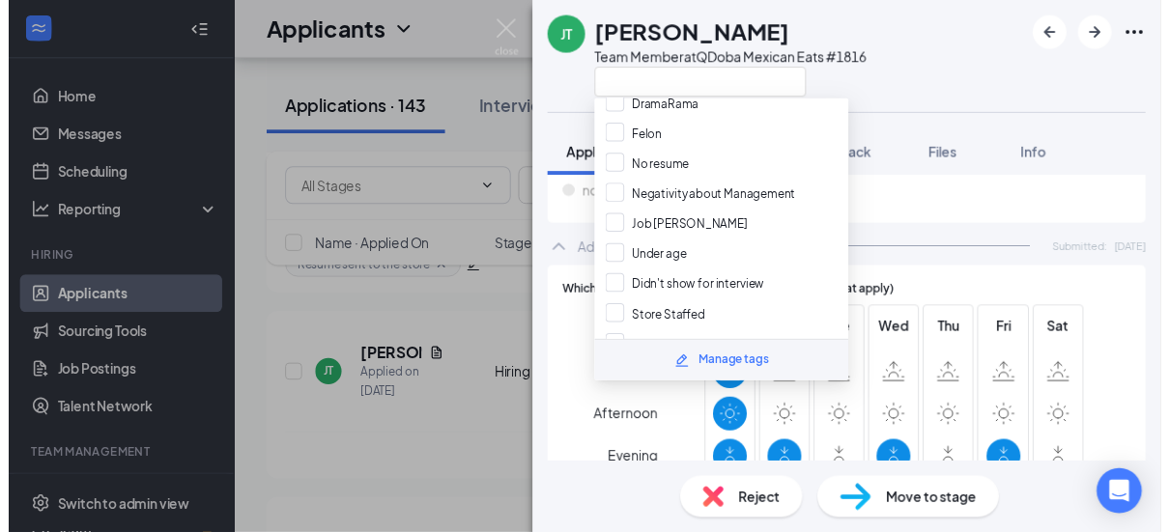
scroll to position [336, 0]
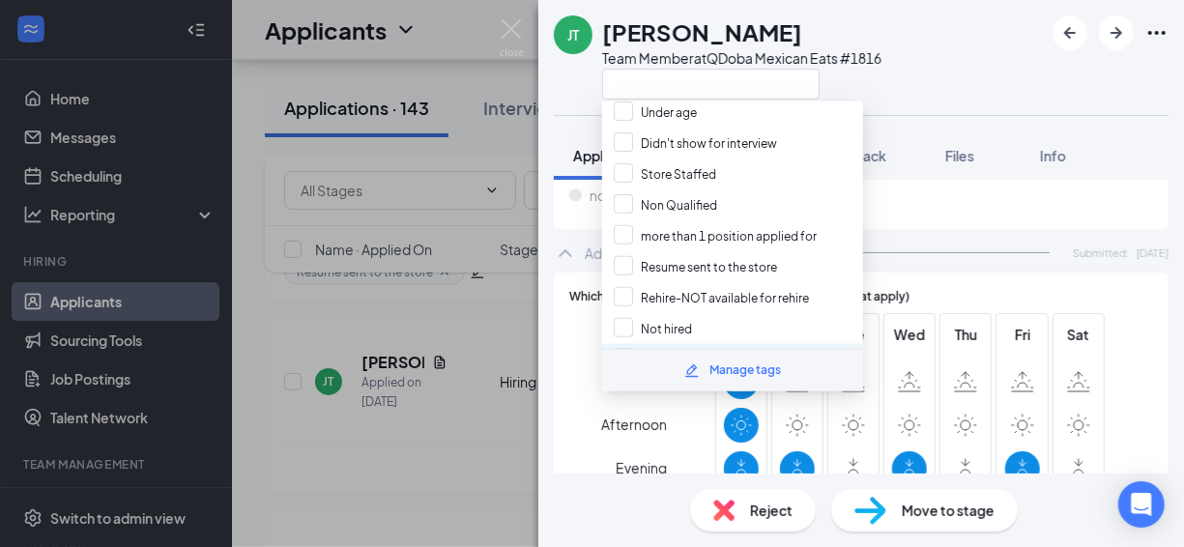
click at [648, 349] on input "Unavailable hours" at bounding box center [676, 359] width 124 height 21
checkbox input "true"
click at [470, 37] on div "[PERSON_NAME] Team Member at QDoba Mexican Eats #1816 Application Messages Feed…" at bounding box center [592, 273] width 1184 height 547
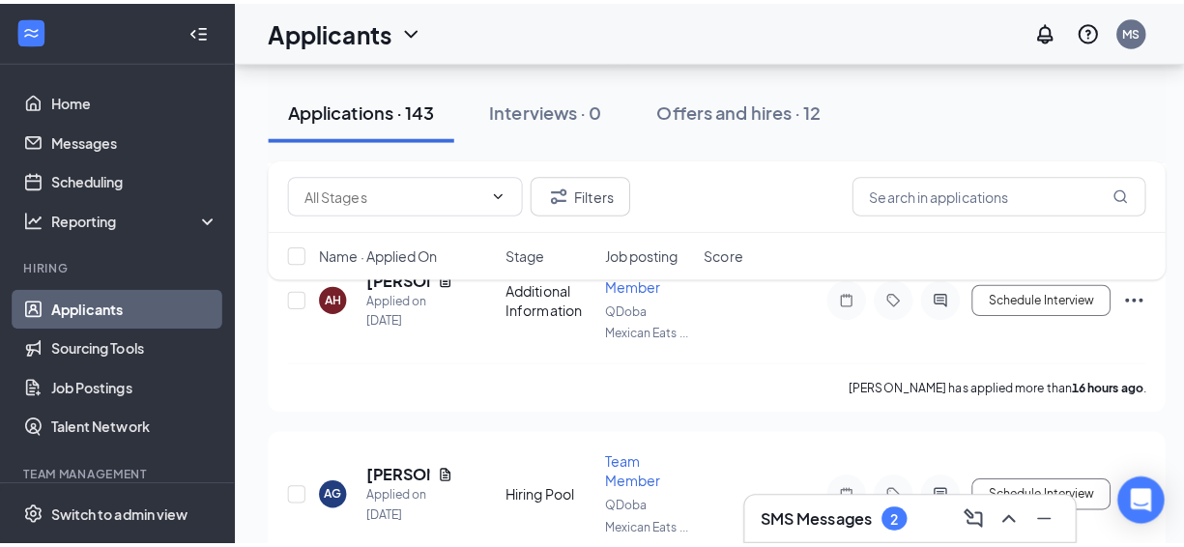
scroll to position [1449, 0]
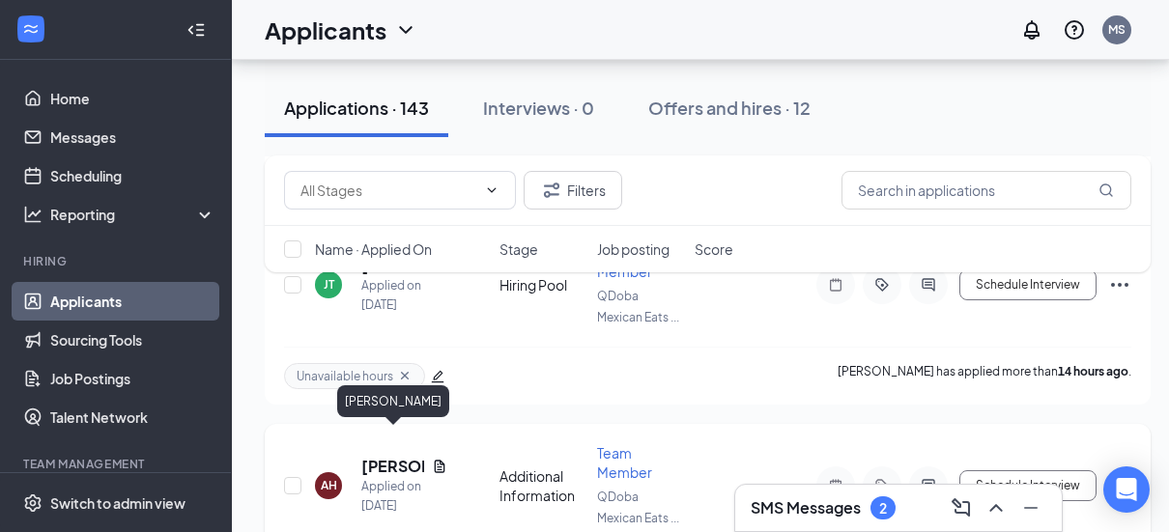
click at [374, 456] on h5 "[PERSON_NAME]" at bounding box center [392, 466] width 63 height 21
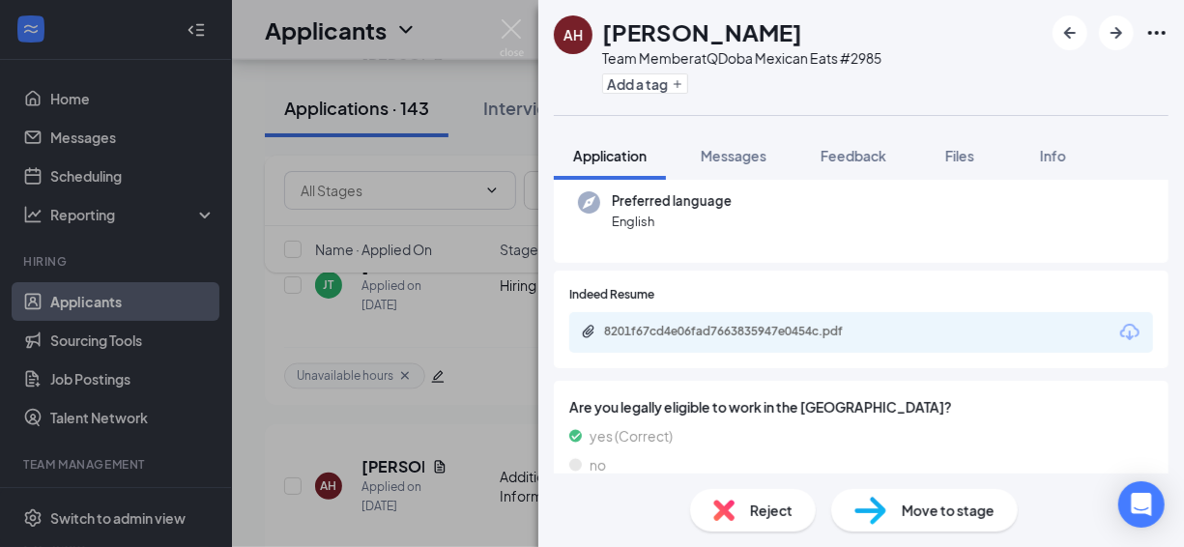
scroll to position [261, 0]
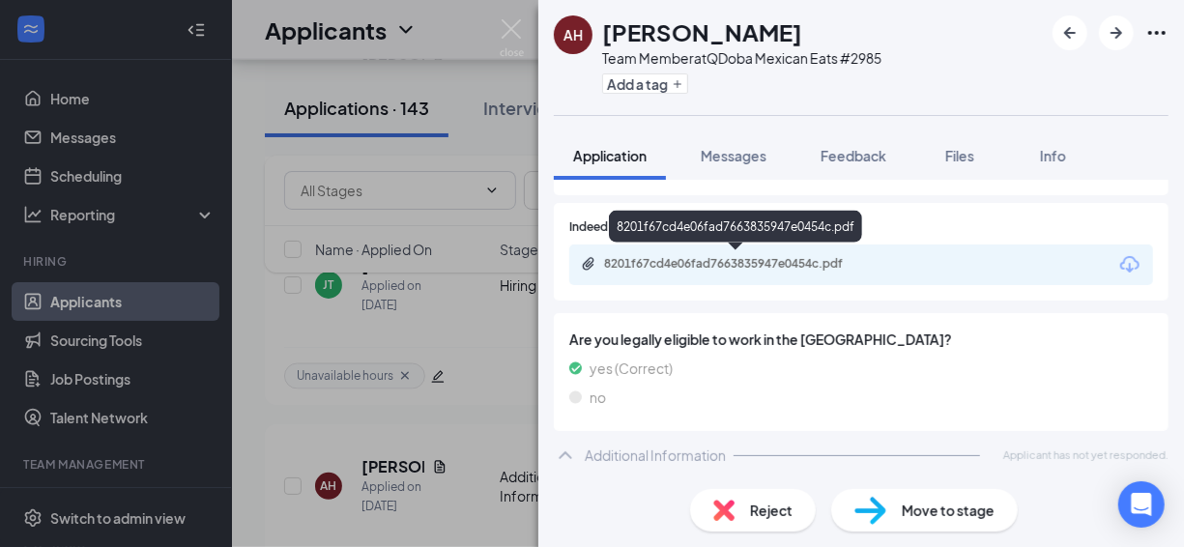
click at [635, 263] on div "8201f67cd4e06fad7663835947e0454c.pdf" at bounding box center [739, 263] width 271 height 15
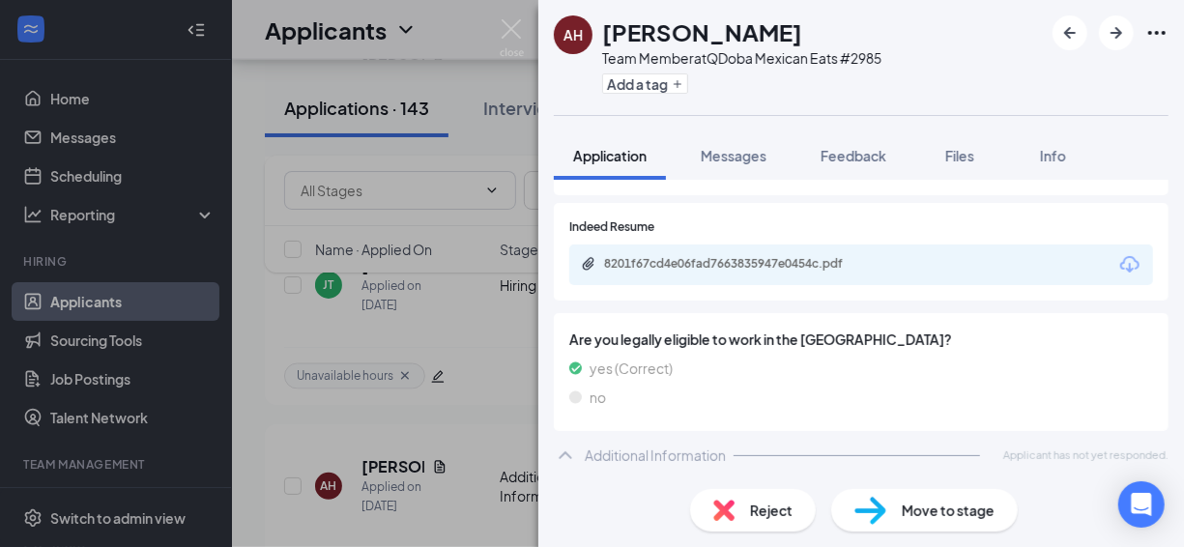
scroll to position [253, 0]
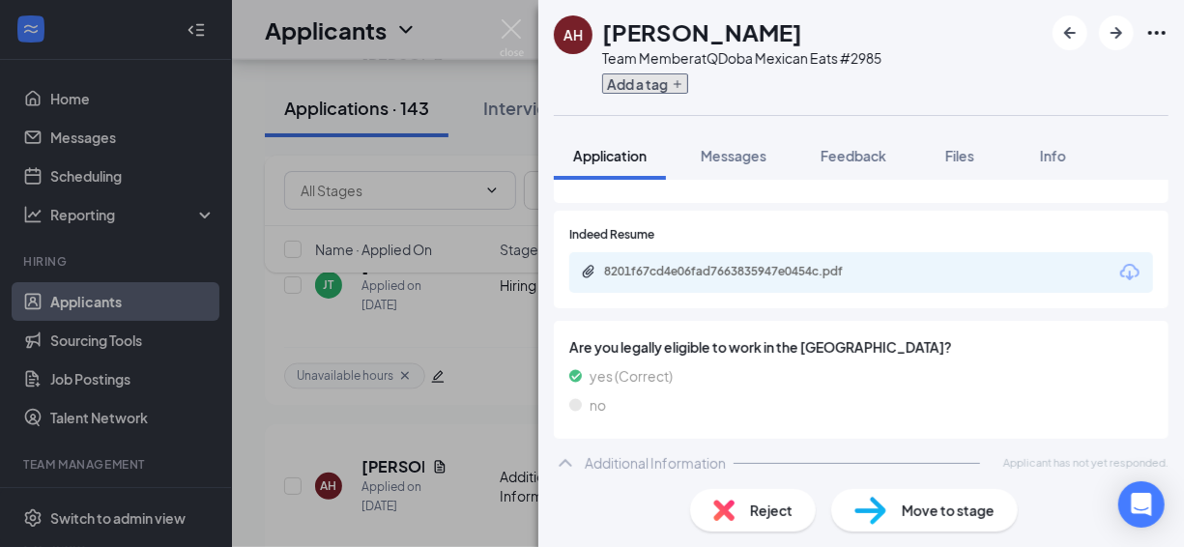
click at [639, 85] on button "Add a tag" at bounding box center [645, 83] width 86 height 20
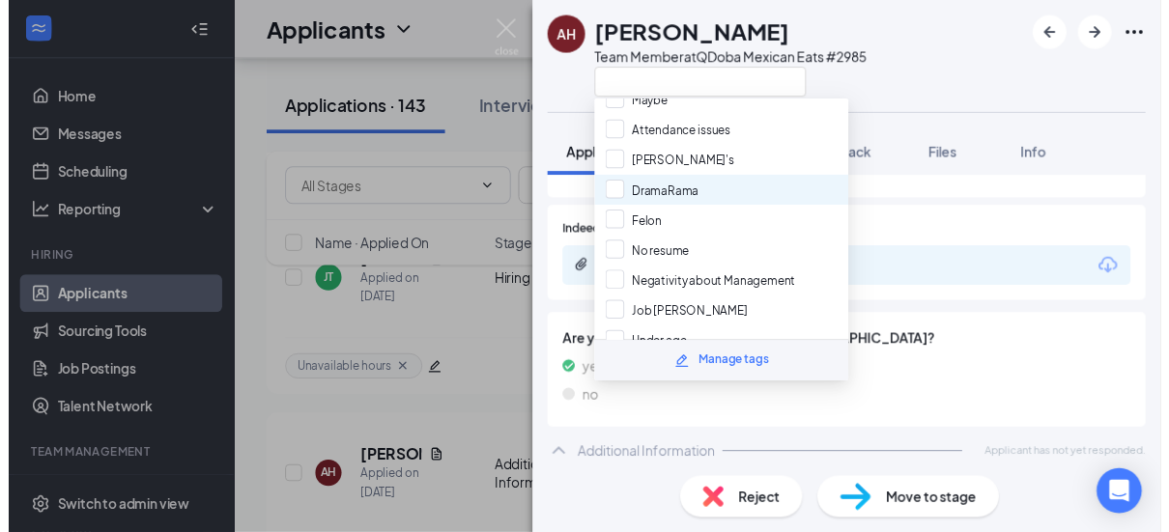
scroll to position [0, 0]
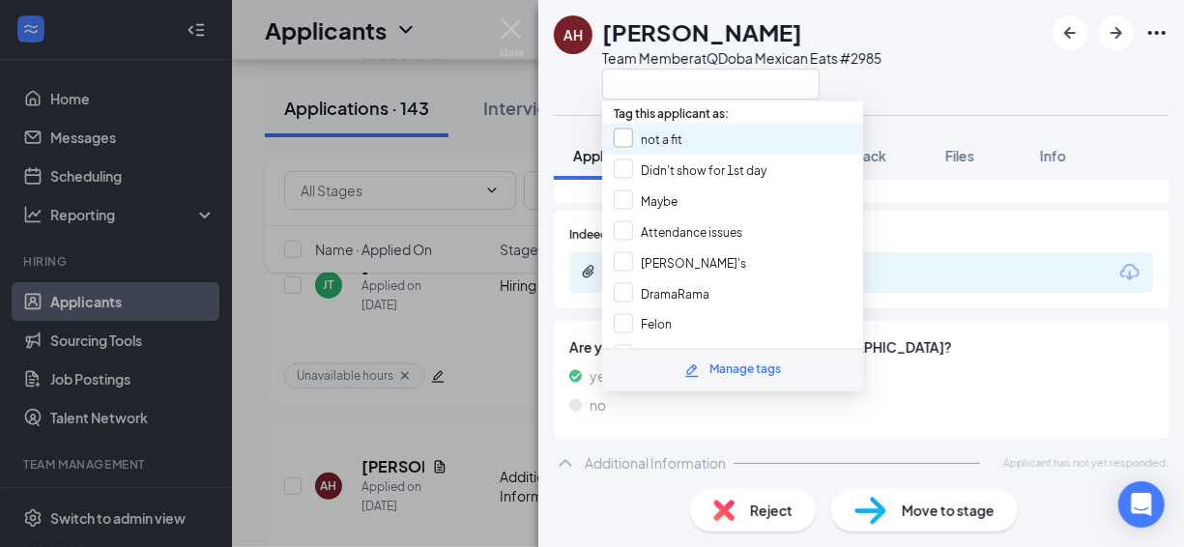
click at [639, 133] on input "not a fit" at bounding box center [648, 139] width 69 height 21
checkbox input "true"
click at [447, 31] on div "AH [PERSON_NAME] Team Member at QDoba Mexican Eats #2985 Application Messages F…" at bounding box center [592, 273] width 1184 height 547
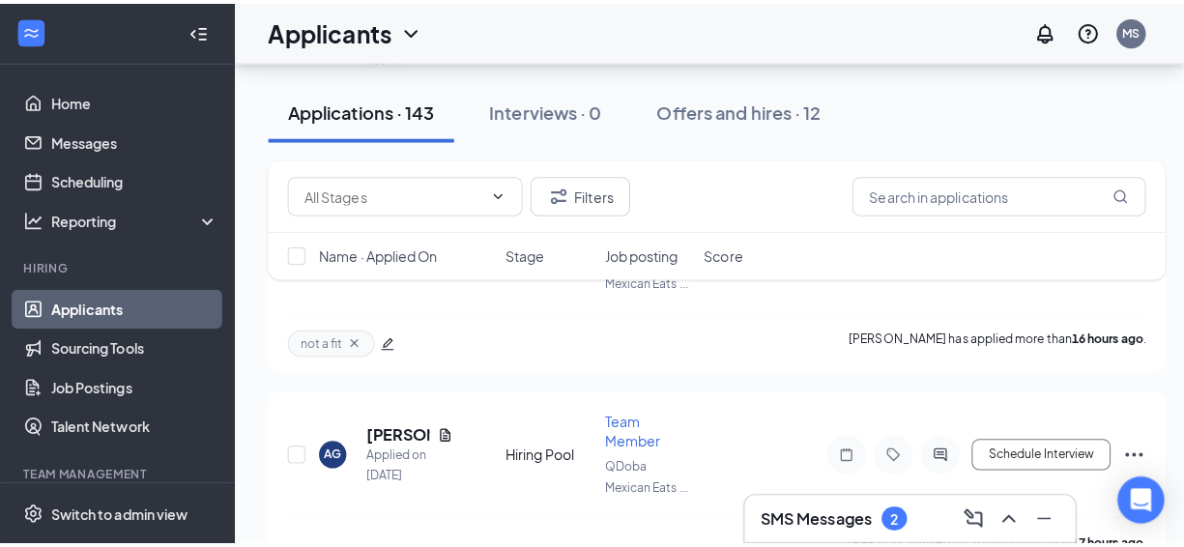
scroll to position [1739, 0]
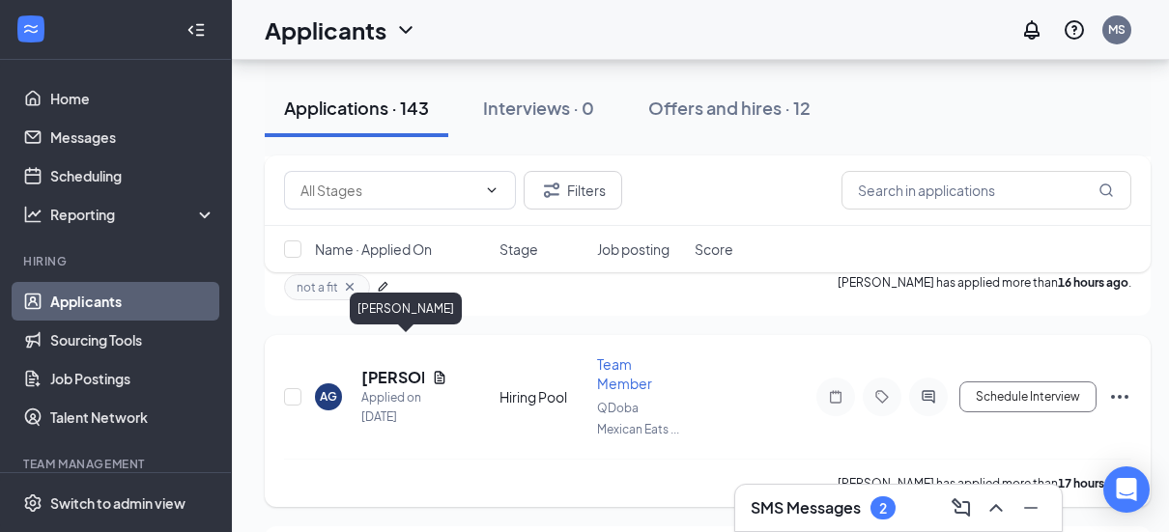
click at [397, 367] on h5 "[PERSON_NAME]" at bounding box center [392, 377] width 63 height 21
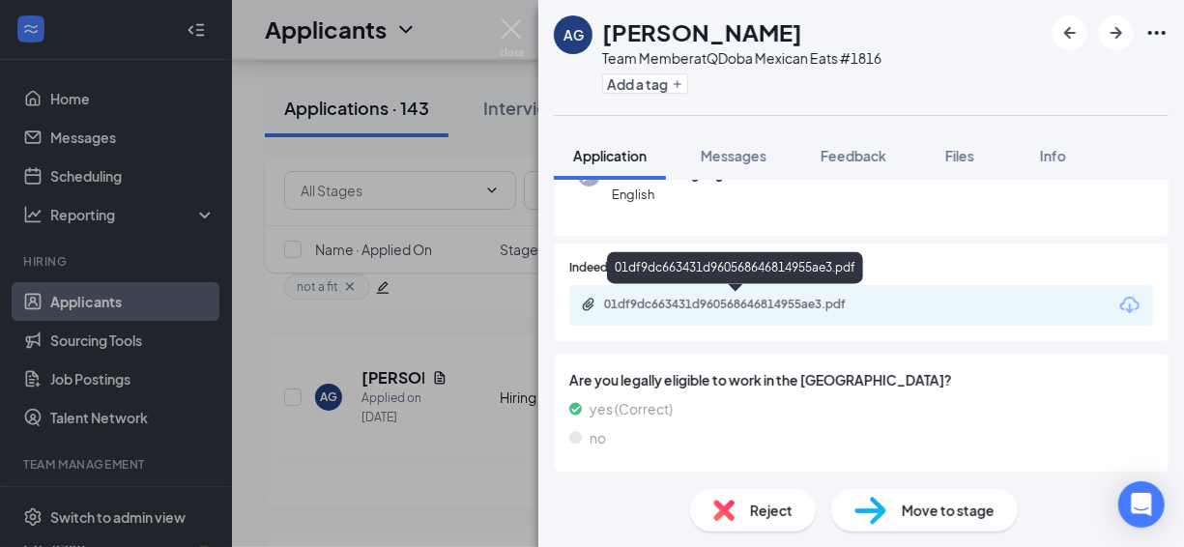
scroll to position [124, 0]
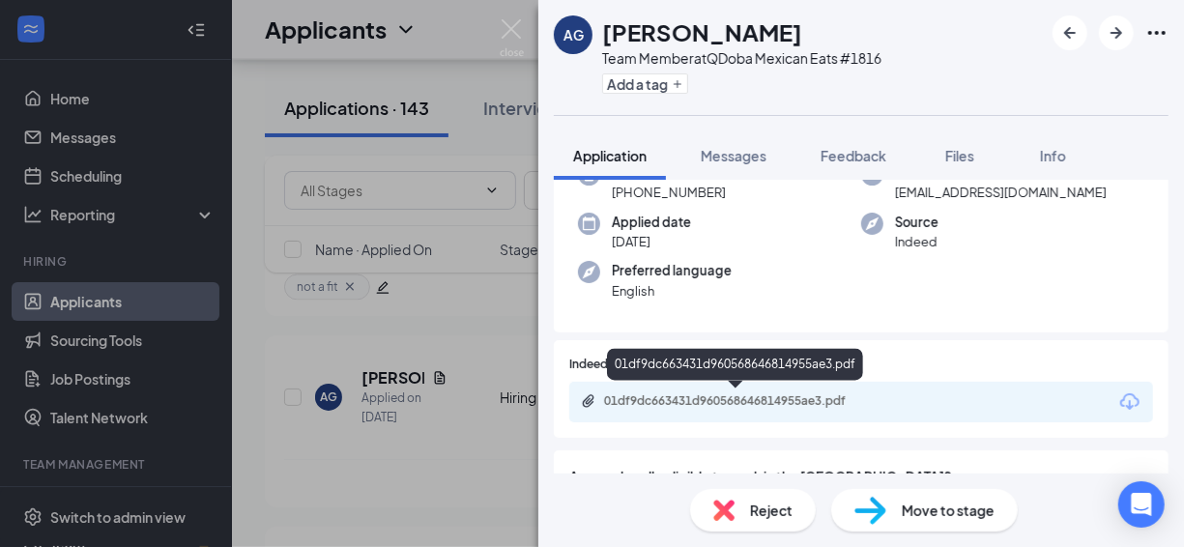
click at [686, 398] on div "01df9dc663431d960568646814955ae3.pdf" at bounding box center [739, 400] width 271 height 15
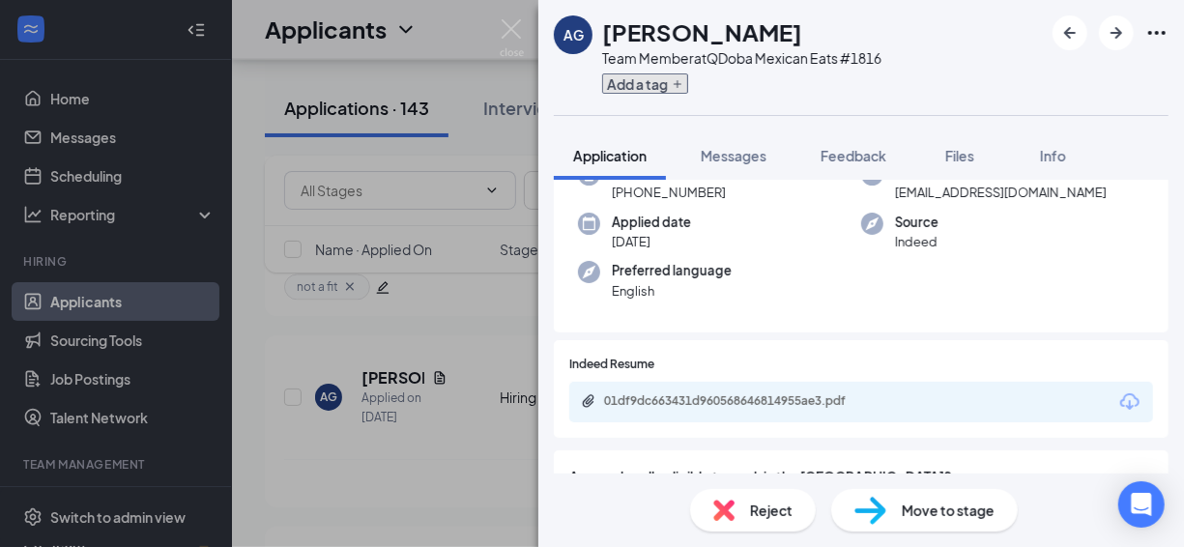
click at [625, 87] on button "Add a tag" at bounding box center [645, 83] width 86 height 20
click at [625, 87] on input "text" at bounding box center [710, 84] width 217 height 31
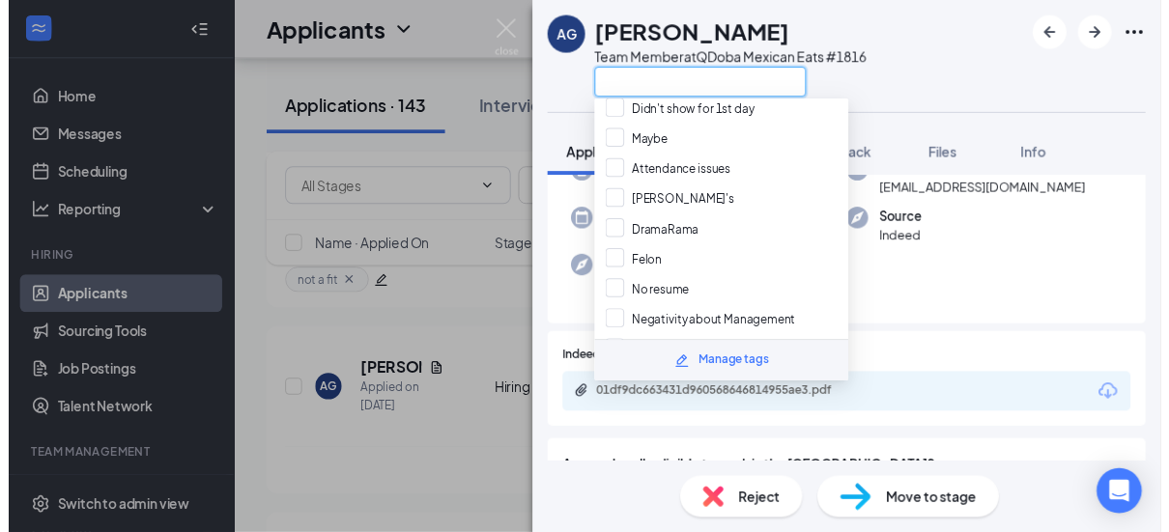
scroll to position [336, 0]
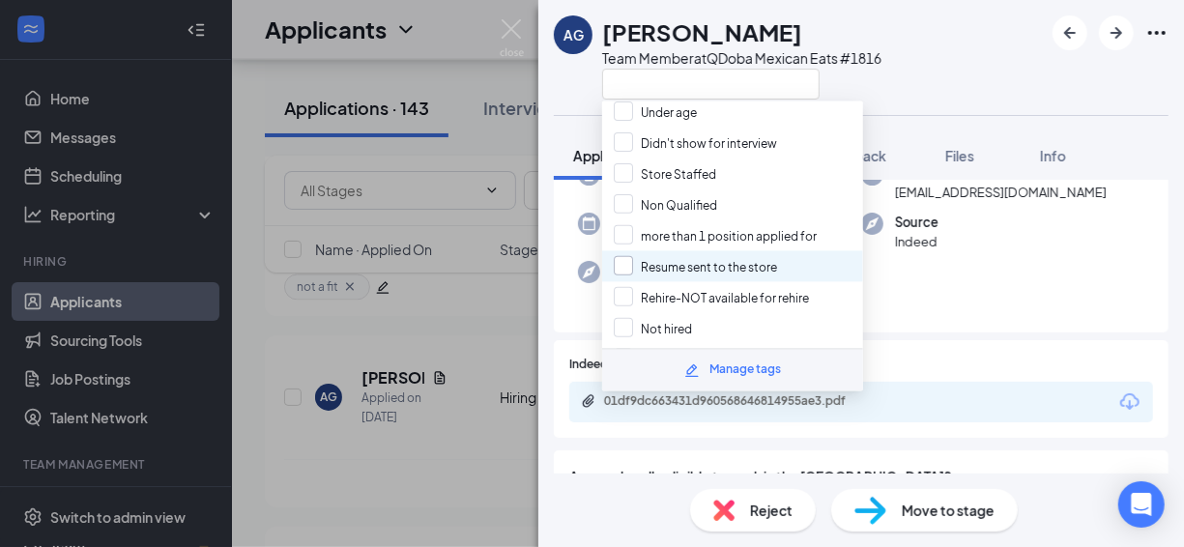
click at [668, 256] on input "Resume sent to the store" at bounding box center [695, 266] width 163 height 21
checkbox input "true"
click at [432, 35] on div "AG [PERSON_NAME] Team Member at QDoba Mexican Eats #1816 Application Messages F…" at bounding box center [592, 273] width 1184 height 547
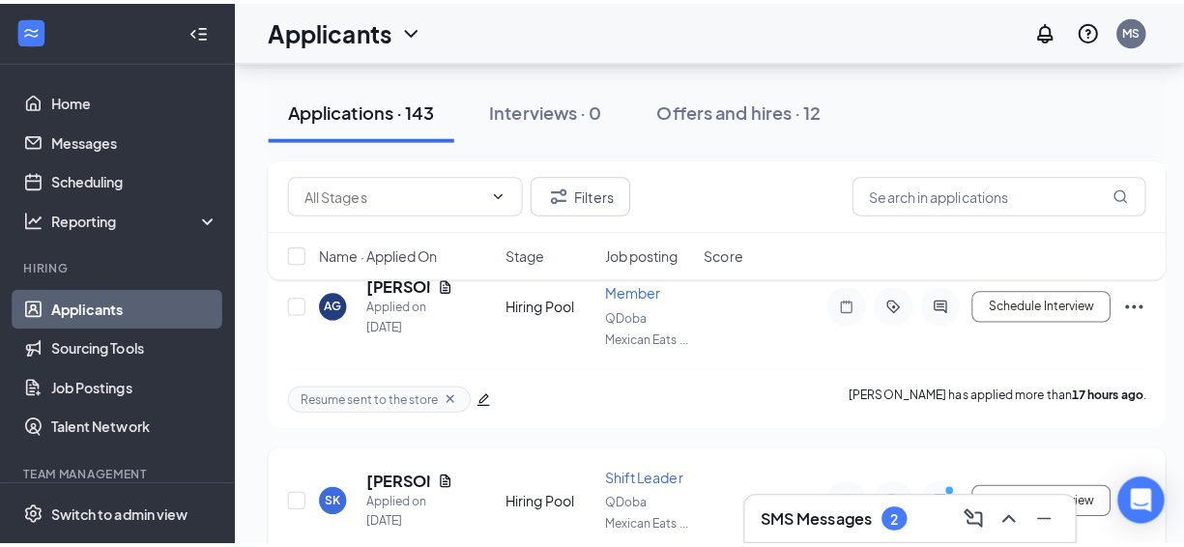
scroll to position [1836, 0]
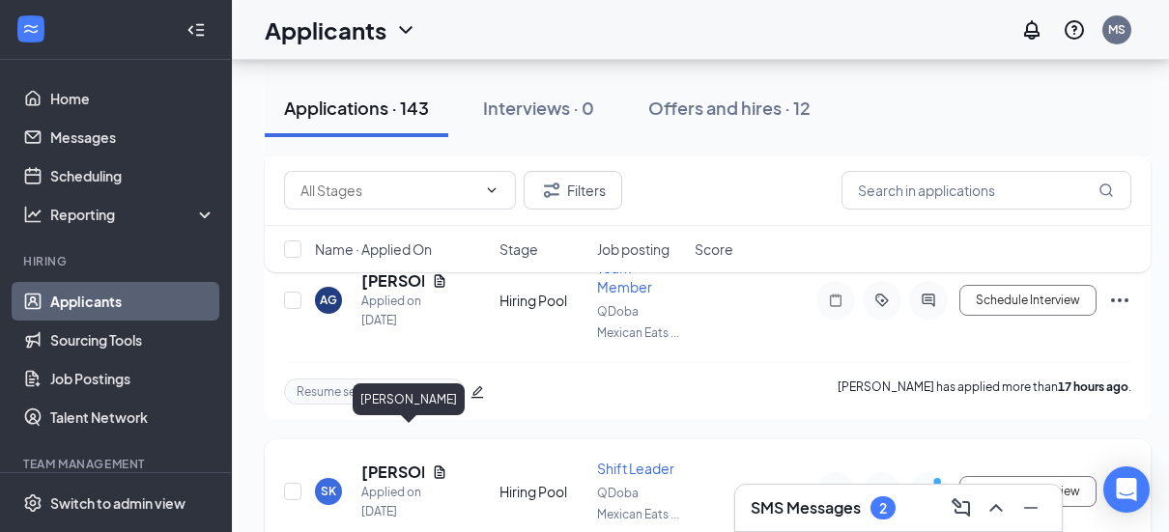
click at [383, 462] on h5 "[PERSON_NAME]" at bounding box center [392, 472] width 63 height 21
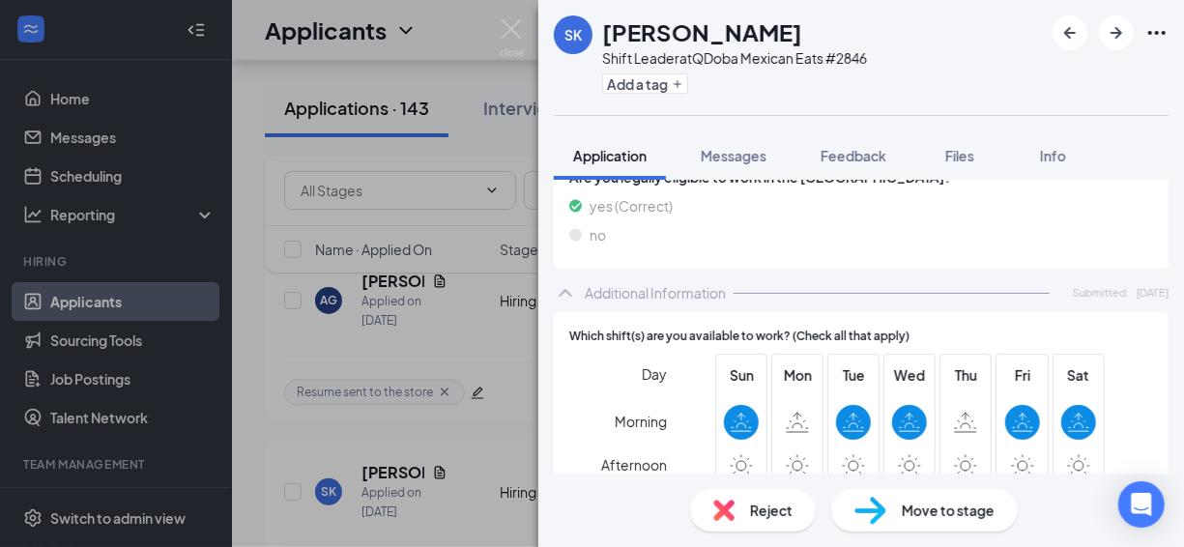
scroll to position [290, 0]
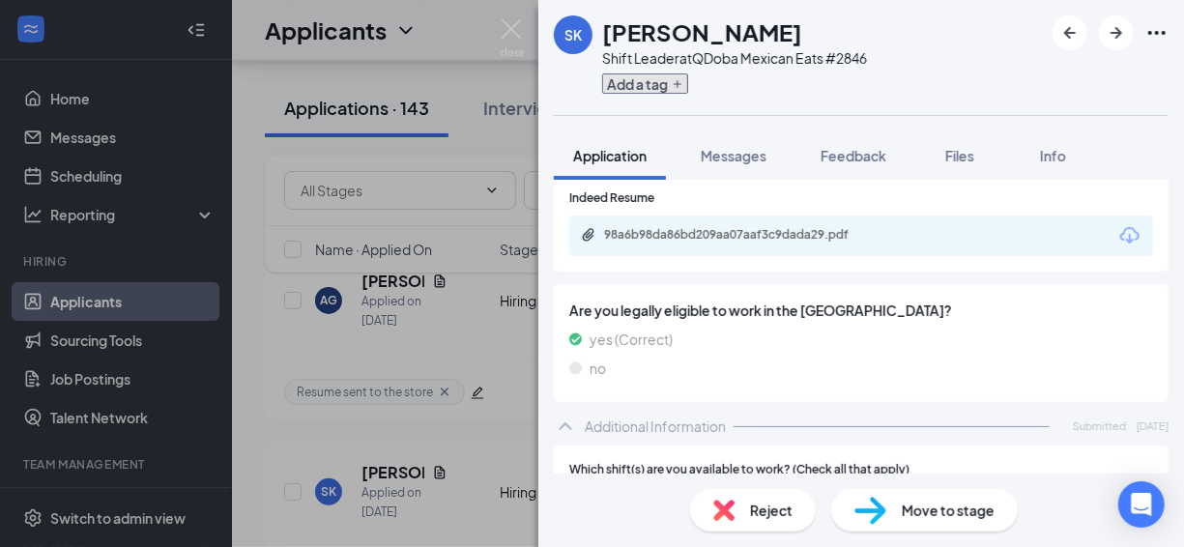
click at [645, 83] on button "Add a tag" at bounding box center [645, 83] width 86 height 20
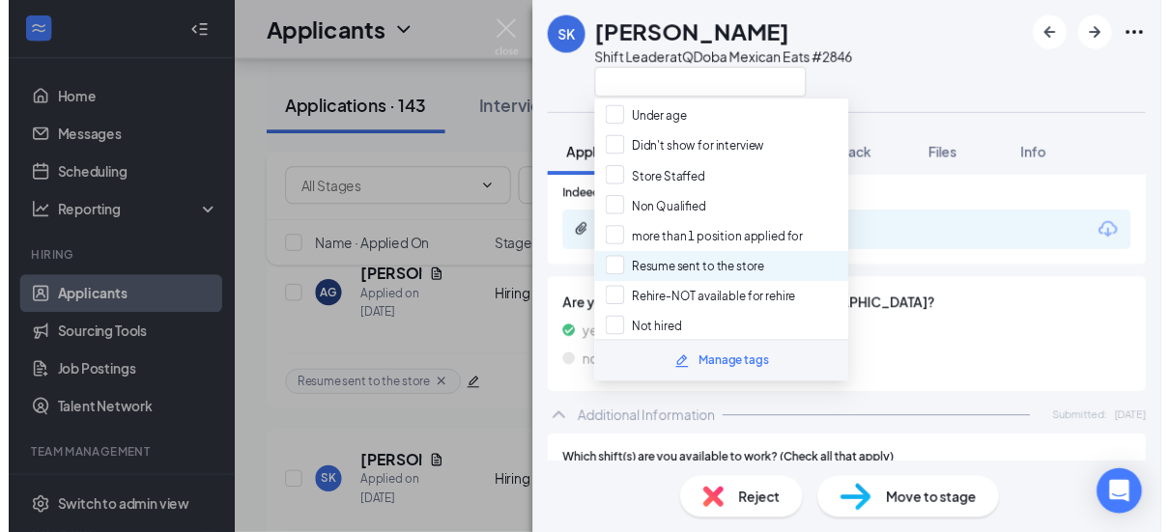
scroll to position [336, 0]
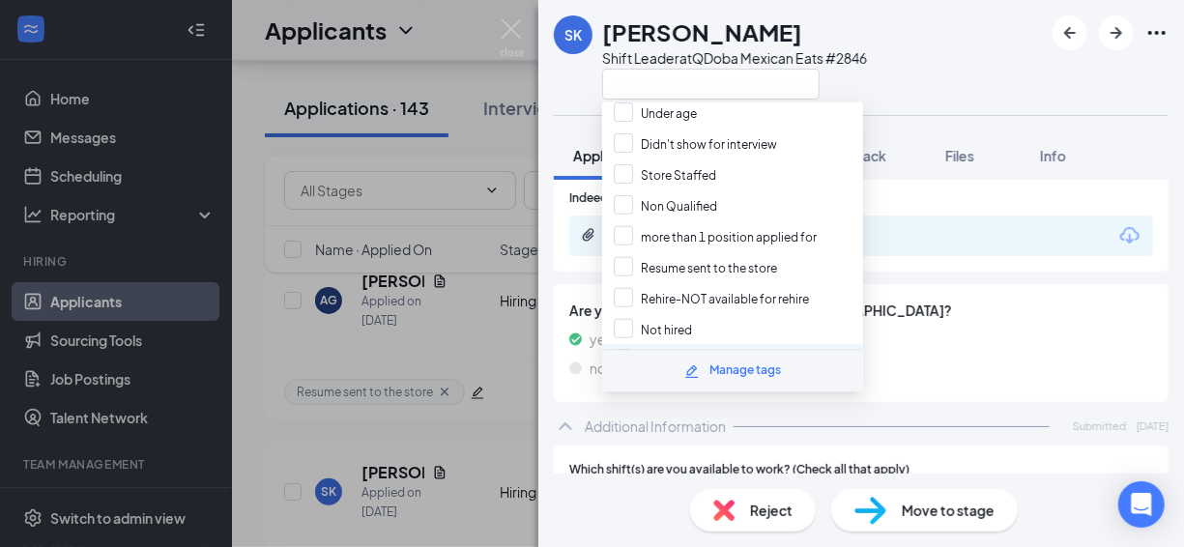
click at [656, 349] on input "Unavailable hours" at bounding box center [676, 359] width 124 height 21
checkbox input "true"
click at [476, 47] on div "SK [PERSON_NAME] Leader at QDoba Mexican Eats #2846 Application Messages Feedba…" at bounding box center [592, 273] width 1184 height 547
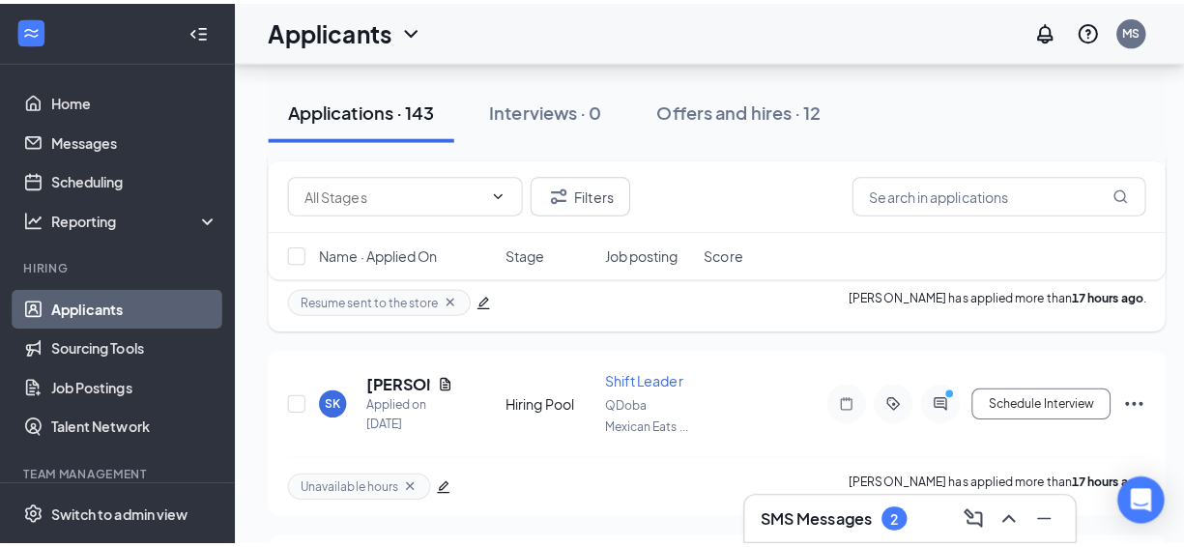
scroll to position [2126, 0]
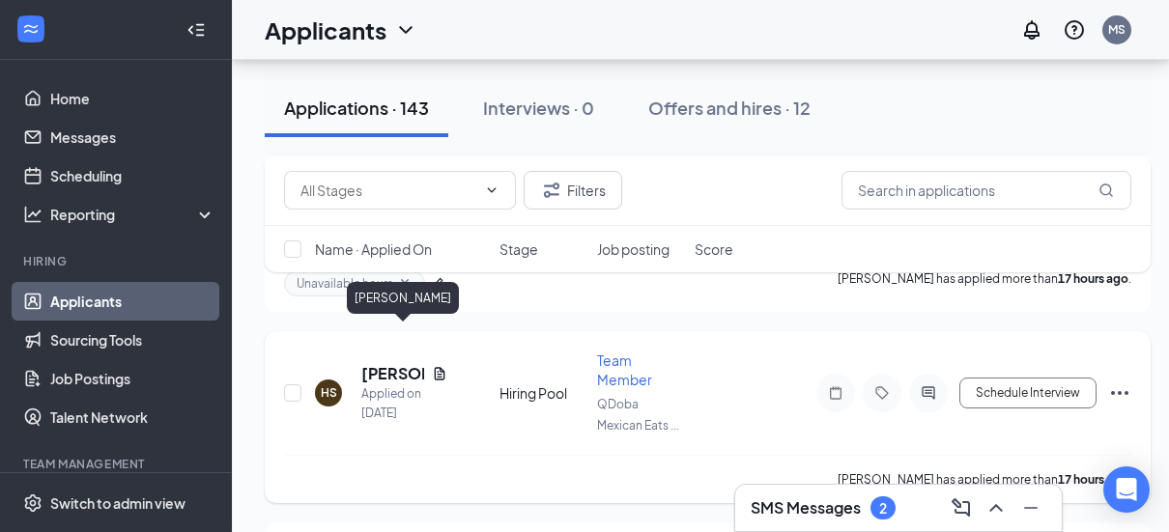
click at [386, 363] on h5 "[PERSON_NAME]" at bounding box center [392, 373] width 63 height 21
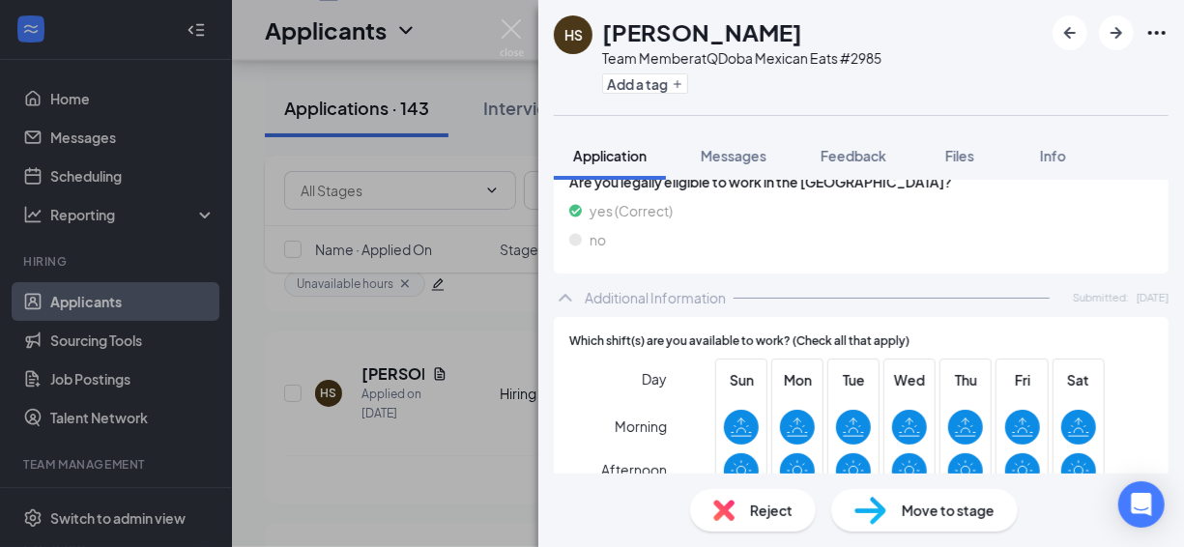
scroll to position [124, 0]
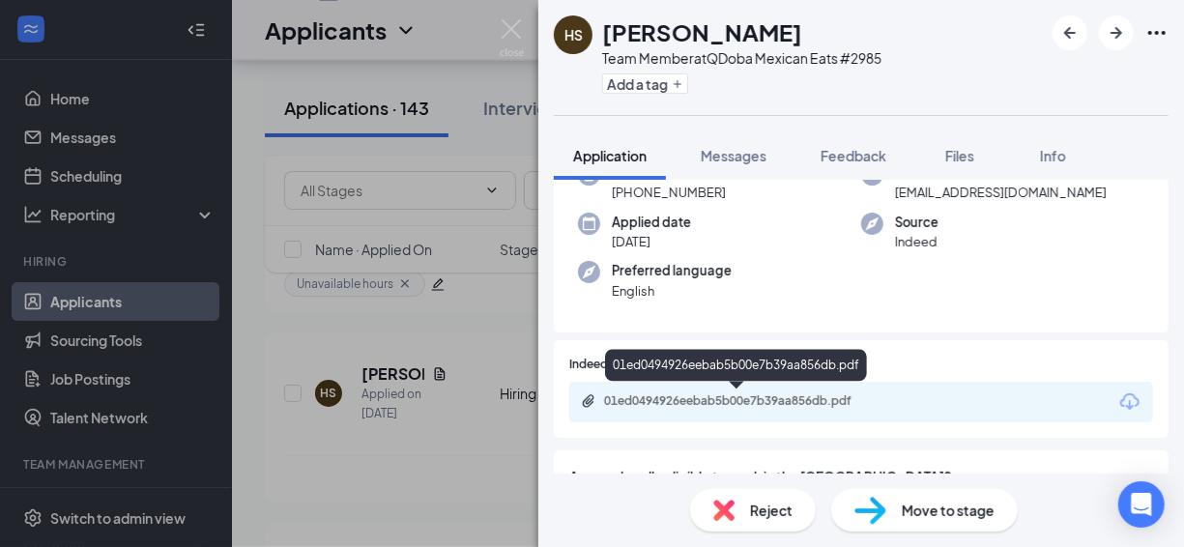
click at [722, 394] on div "01ed0494926eebab5b00e7b39aa856db.pdf" at bounding box center [739, 400] width 271 height 15
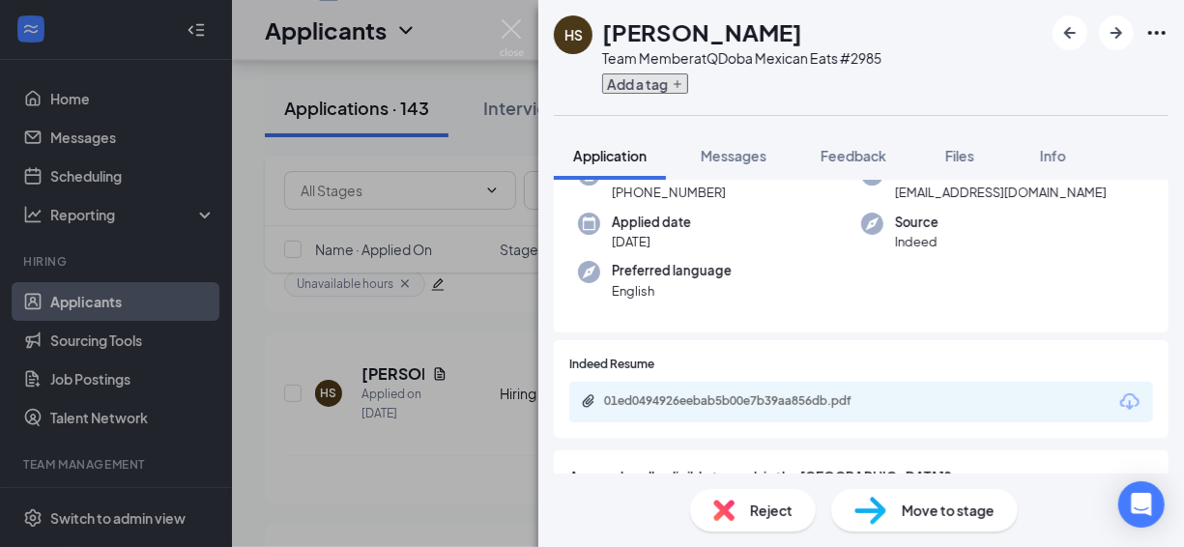
click at [660, 85] on button "Add a tag" at bounding box center [645, 83] width 86 height 20
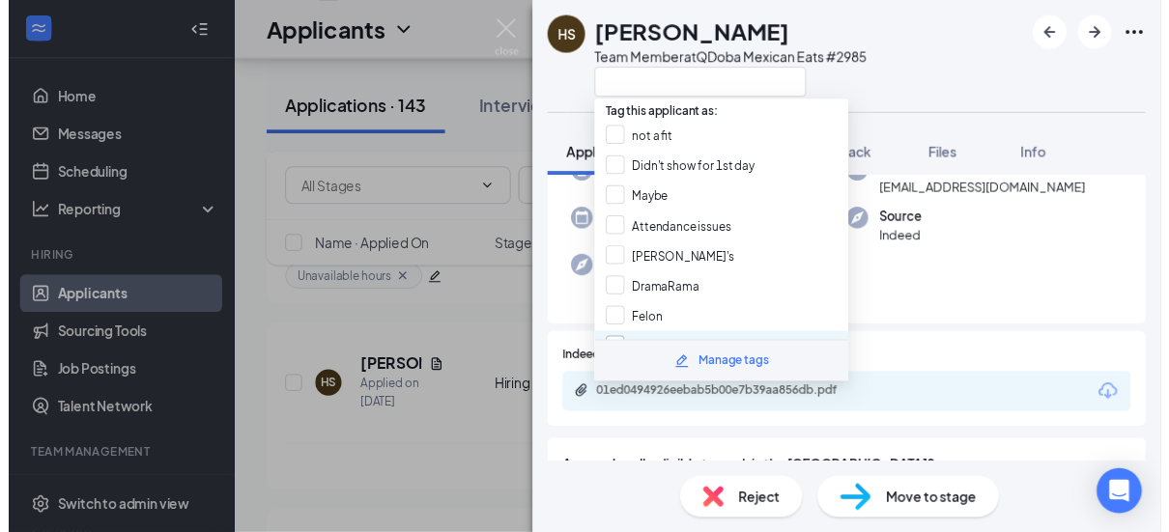
scroll to position [336, 0]
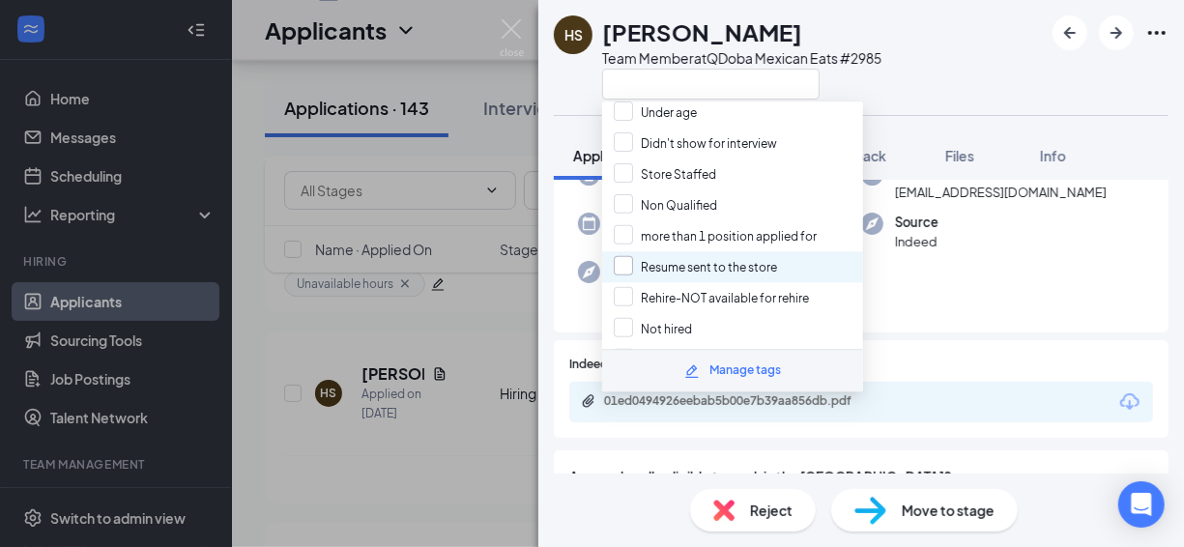
click at [675, 256] on input "Resume sent to the store" at bounding box center [695, 266] width 163 height 21
checkbox input "true"
click at [426, 30] on div "HS [PERSON_NAME] Team Member at QDoba Mexican Eats #2985 Application Messages F…" at bounding box center [592, 273] width 1184 height 547
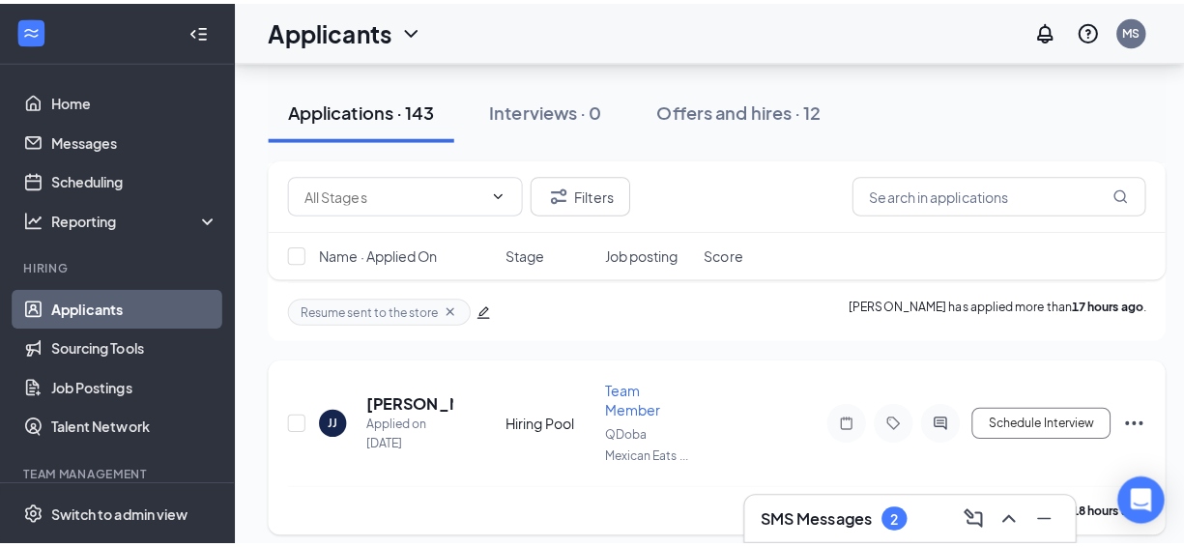
scroll to position [2319, 0]
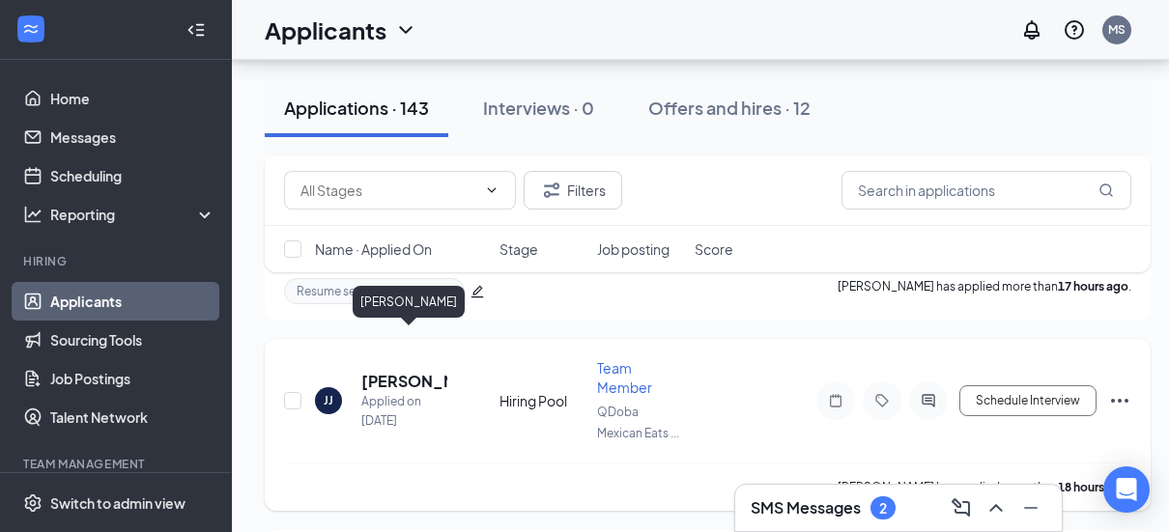
click at [406, 371] on h5 "[PERSON_NAME]" at bounding box center [404, 381] width 86 height 21
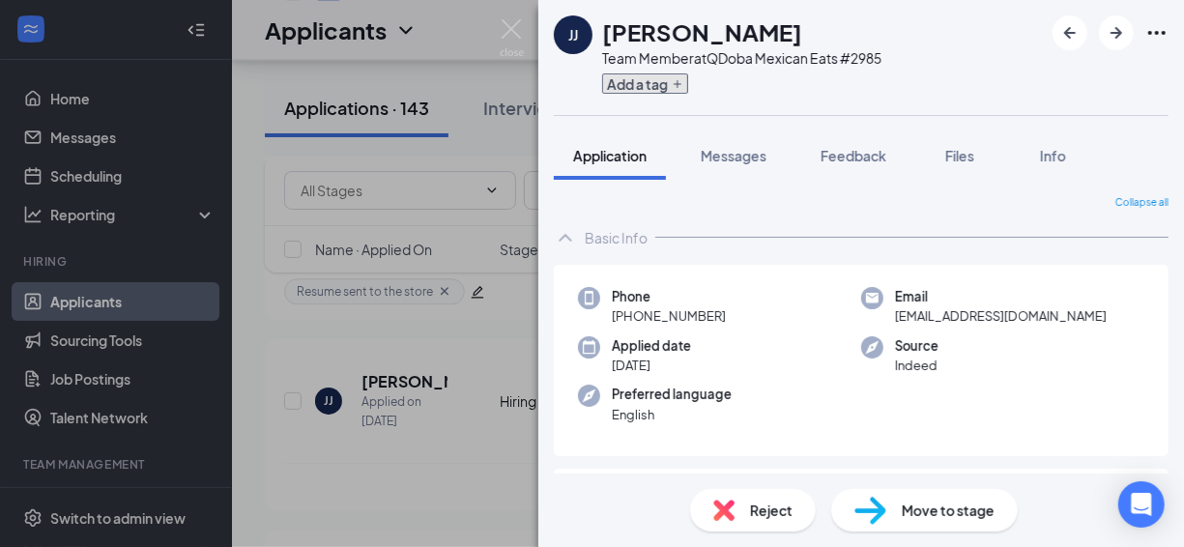
click at [625, 86] on button "Add a tag" at bounding box center [645, 83] width 86 height 20
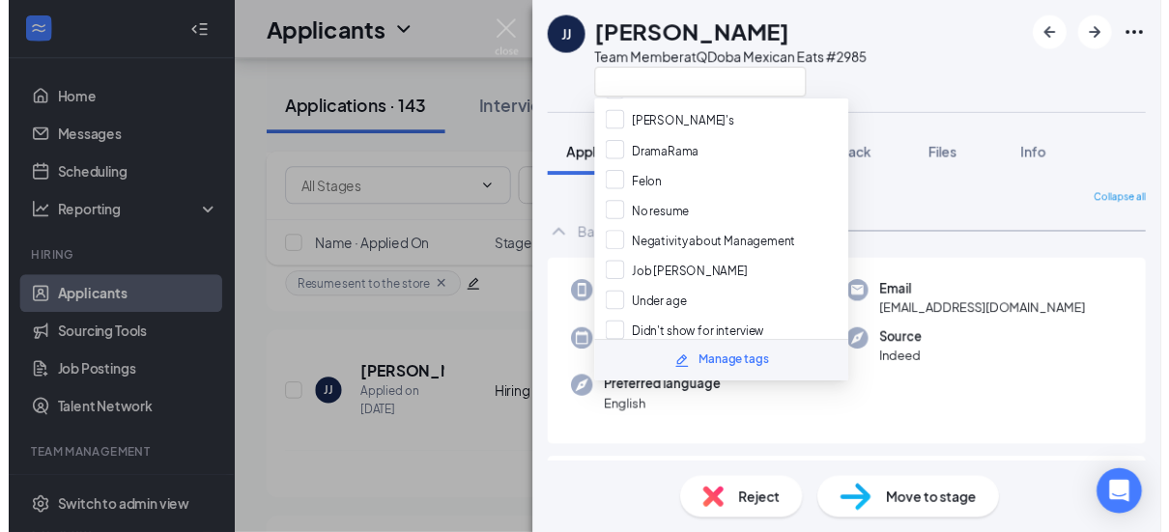
scroll to position [336, 0]
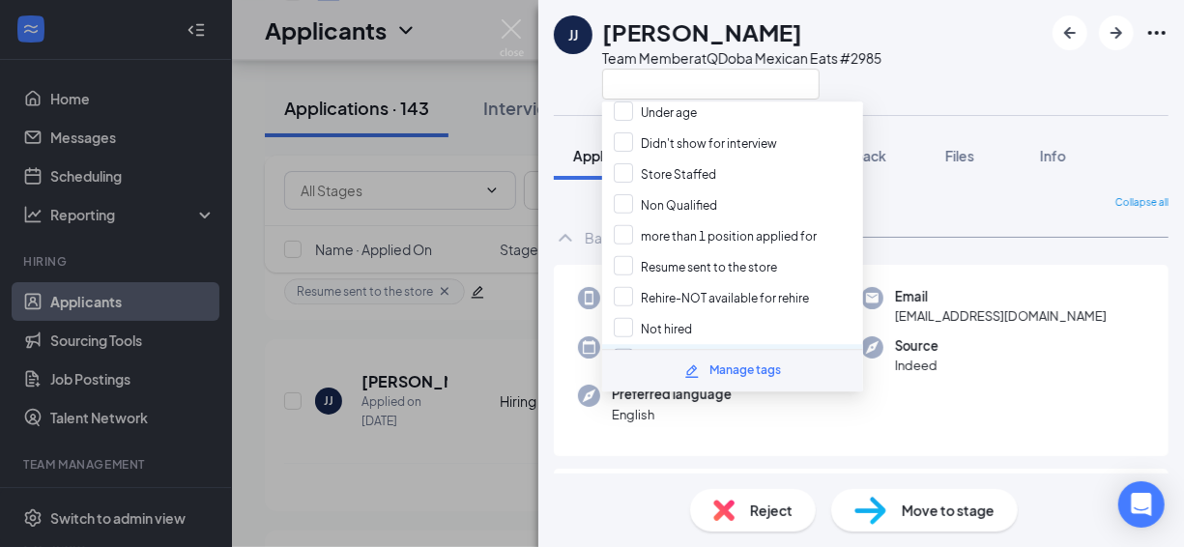
click at [670, 349] on input "Unavailable hours" at bounding box center [676, 359] width 124 height 21
checkbox input "true"
click at [438, 32] on div "[PERSON_NAME] [PERSON_NAME] Team Member at QDoba Mexican Eats #2985 Application…" at bounding box center [592, 273] width 1184 height 547
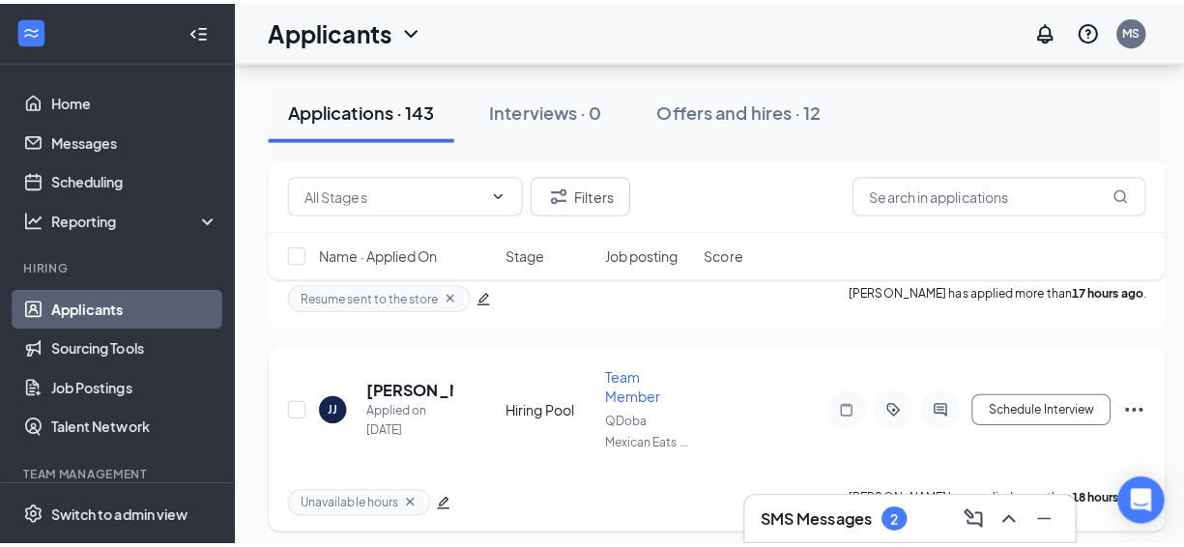
scroll to position [2512, 0]
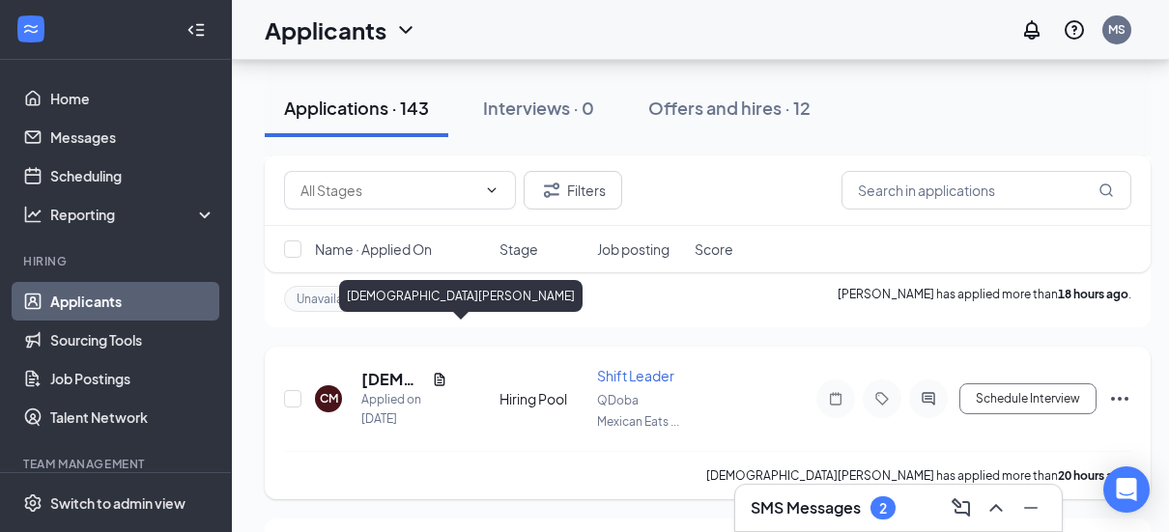
click at [387, 369] on h5 "[DEMOGRAPHIC_DATA][PERSON_NAME]" at bounding box center [392, 379] width 63 height 21
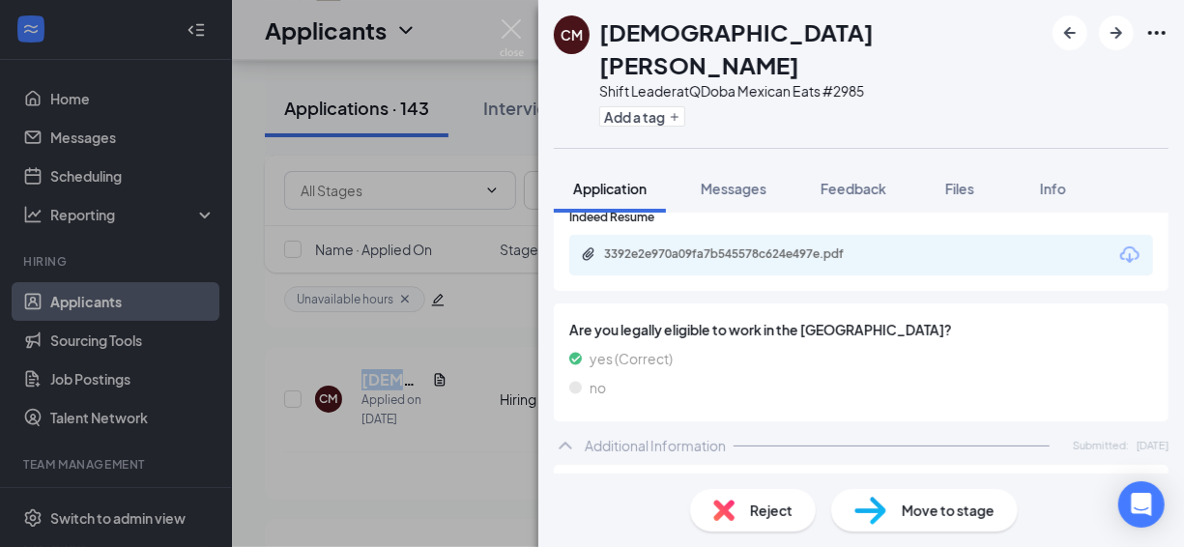
scroll to position [296, 0]
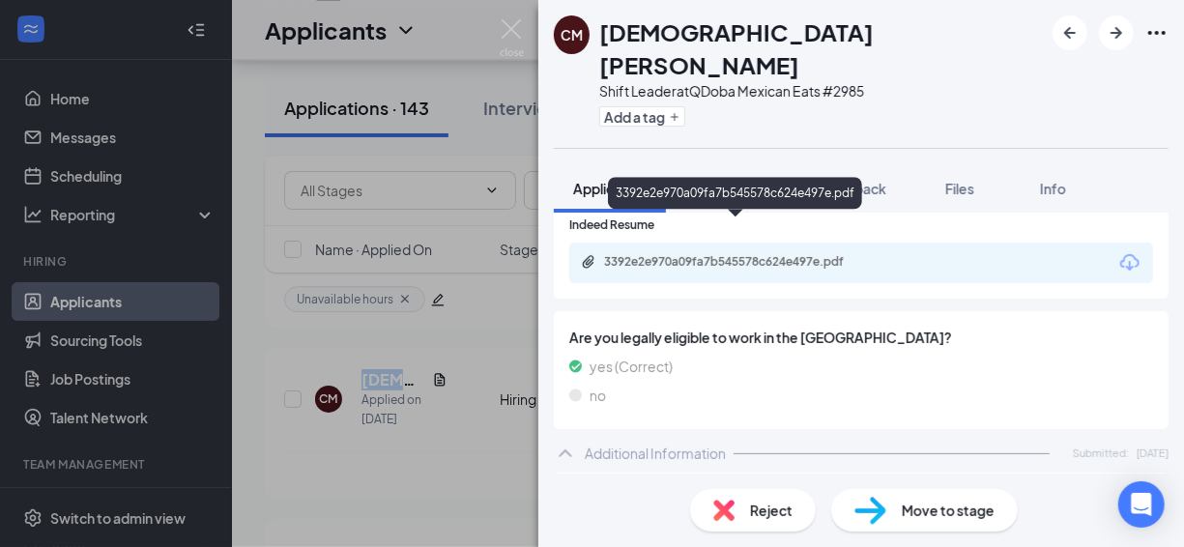
click at [664, 254] on div "3392e2e970a09fa7b545578c624e497e.pdf" at bounding box center [739, 261] width 271 height 15
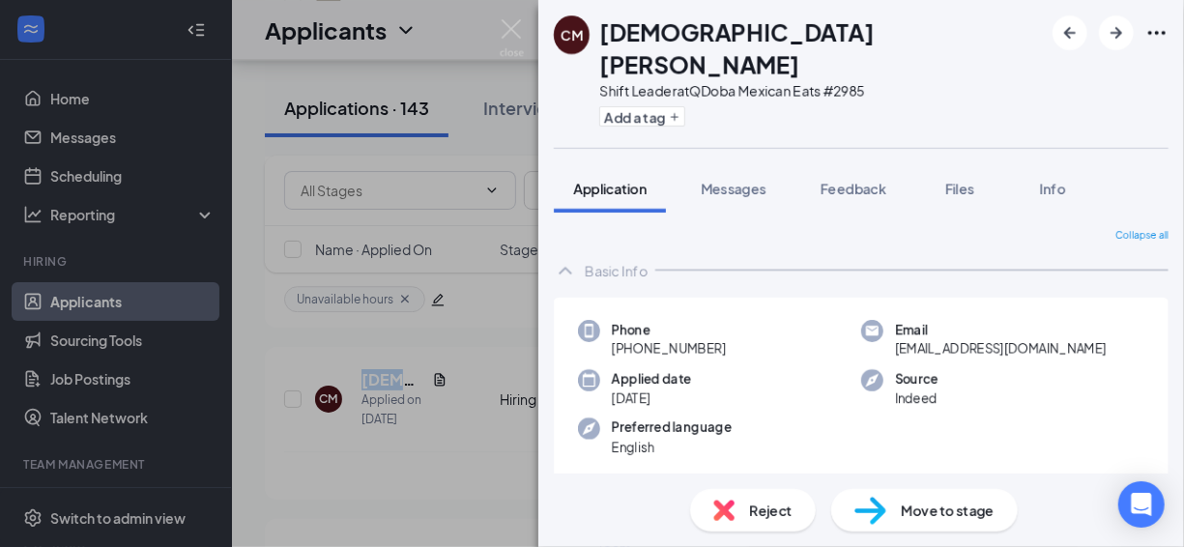
scroll to position [296, 0]
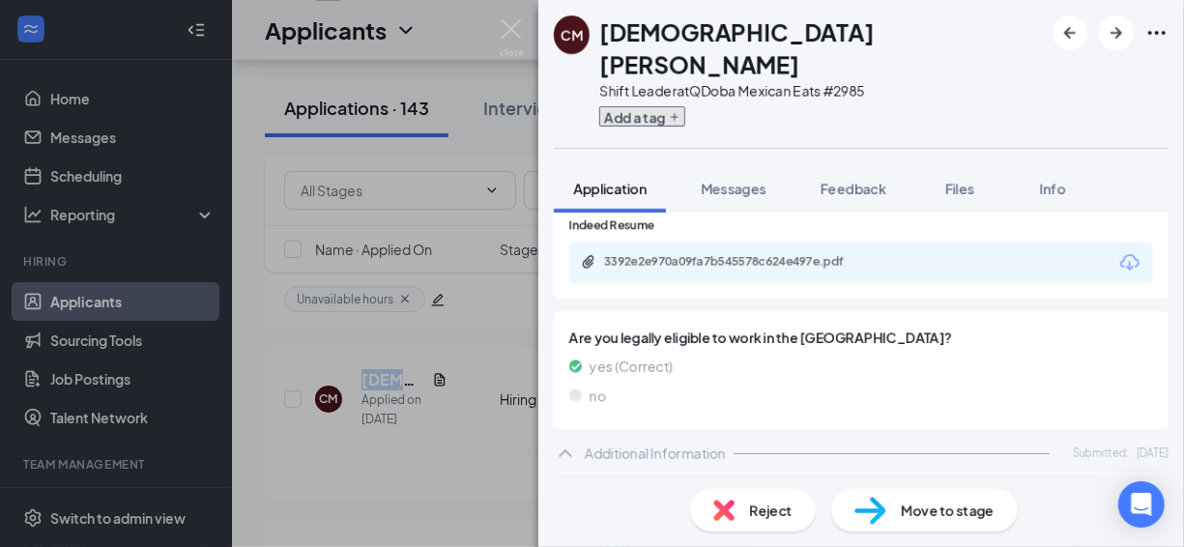
click at [650, 106] on button "Add a tag" at bounding box center [642, 116] width 86 height 20
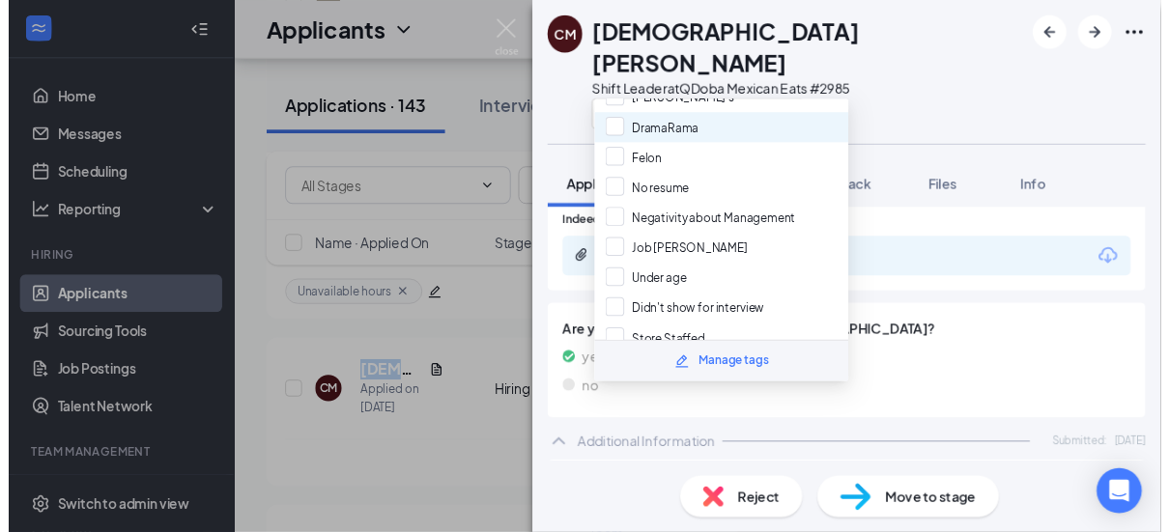
scroll to position [193, 0]
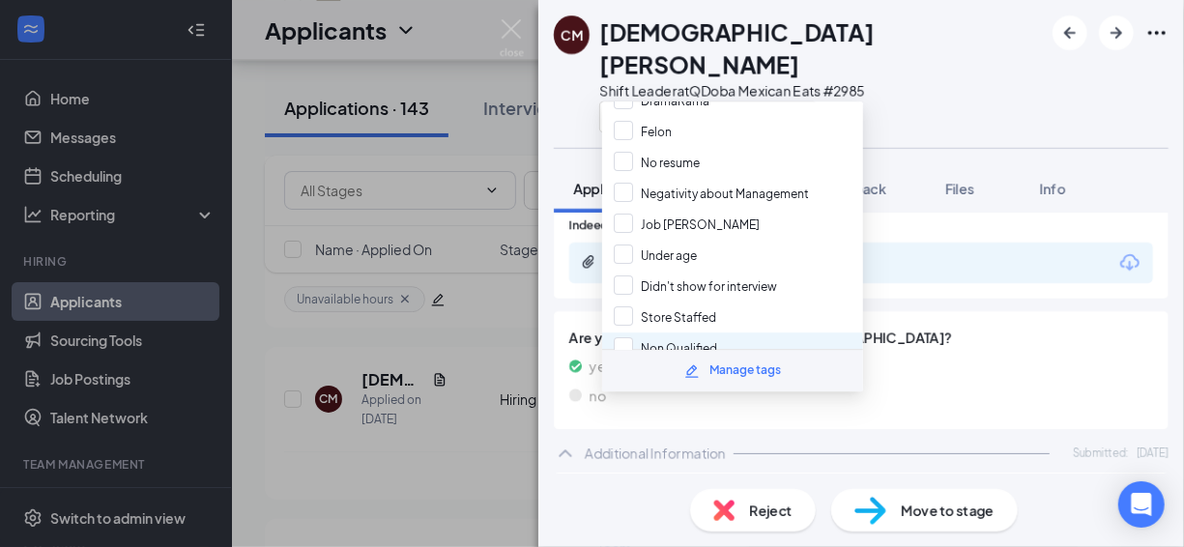
click at [724, 332] on div "Non Qualified" at bounding box center [732, 347] width 261 height 31
checkbox input "true"
click at [469, 50] on div "CM Christian Morgan Shift Leader at QDoba Mexican Eats #2985 Application Messag…" at bounding box center [592, 273] width 1184 height 547
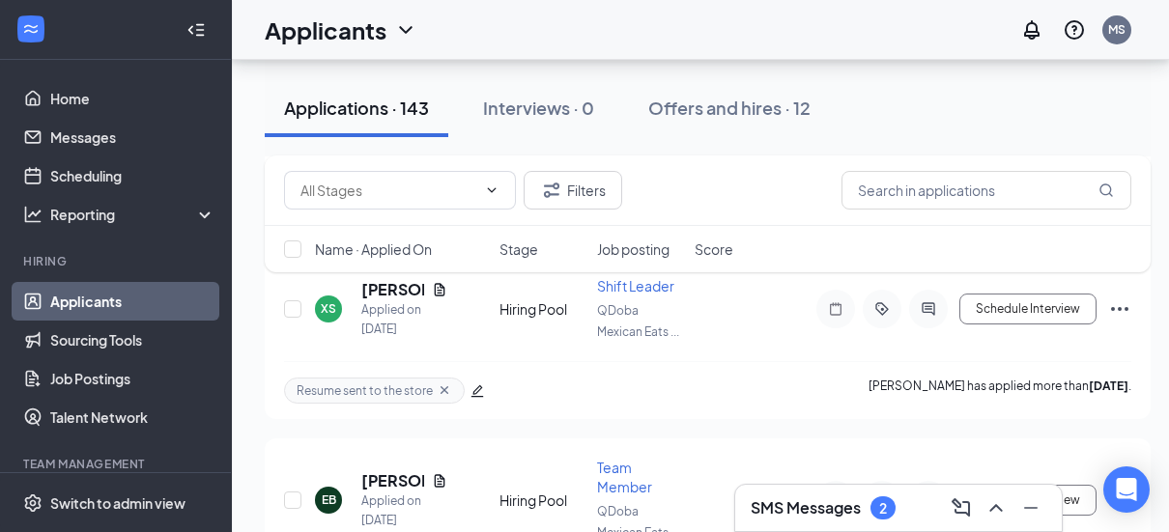
scroll to position [3285, 0]
